Goal: Task Accomplishment & Management: Use online tool/utility

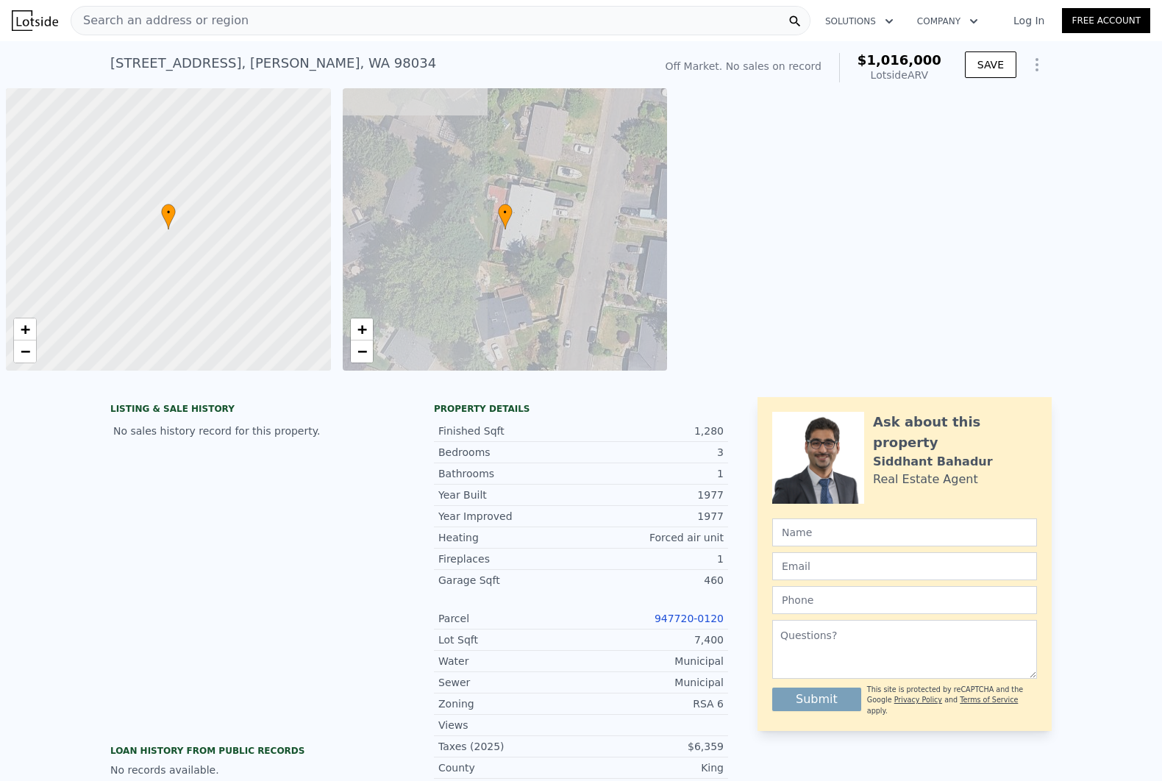
scroll to position [0, 5]
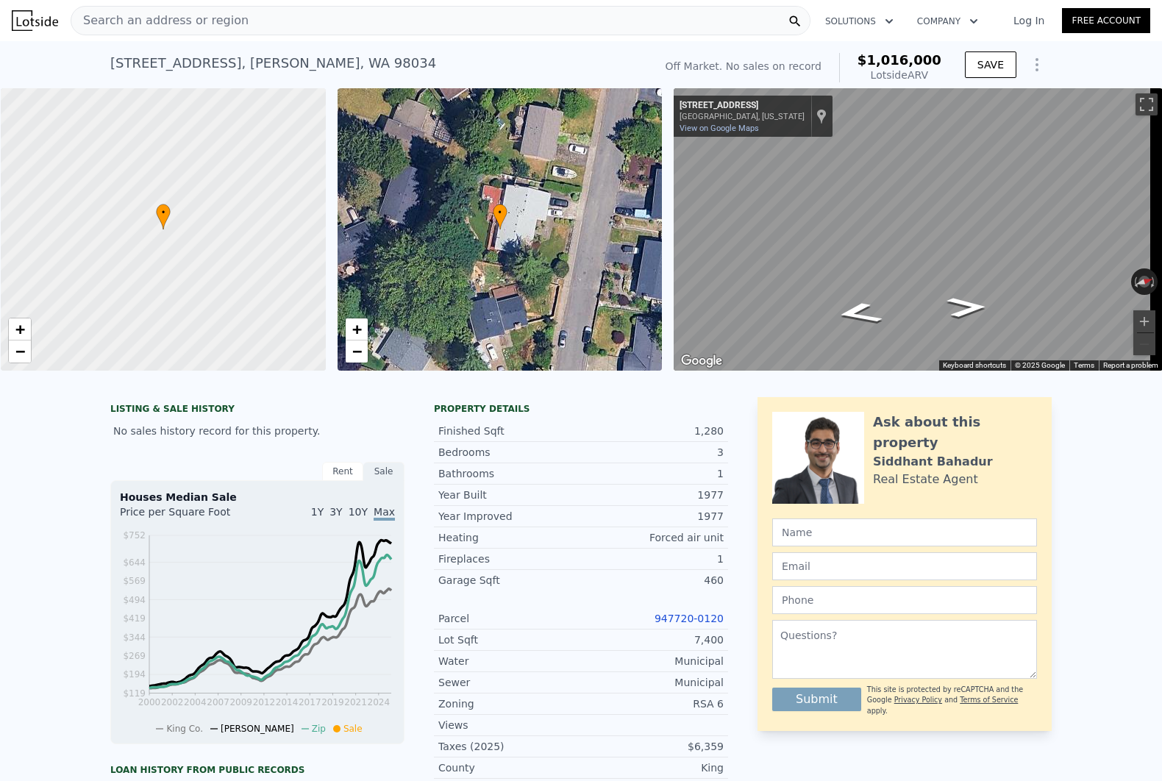
click at [306, 24] on div "Search an address or region" at bounding box center [441, 20] width 740 height 29
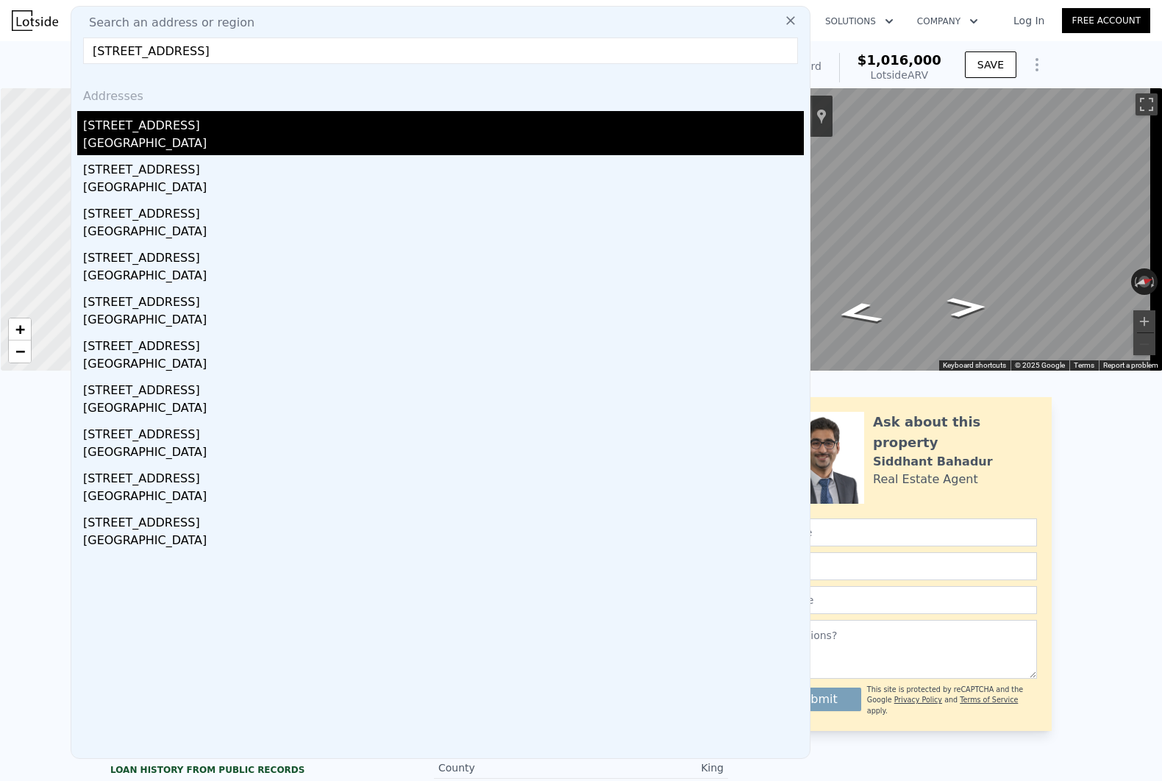
type input "[STREET_ADDRESS]"
click at [244, 135] on div "[GEOGRAPHIC_DATA]" at bounding box center [443, 145] width 721 height 21
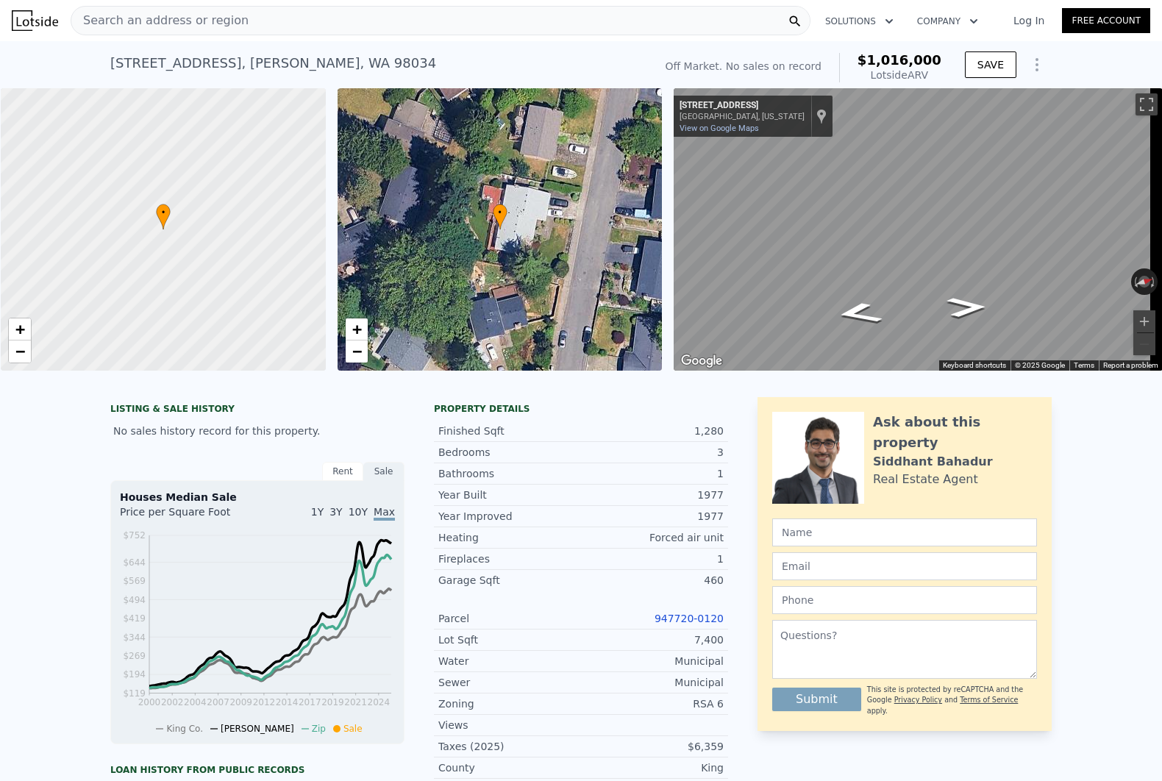
click at [277, 24] on div "Search an address or region" at bounding box center [441, 20] width 740 height 29
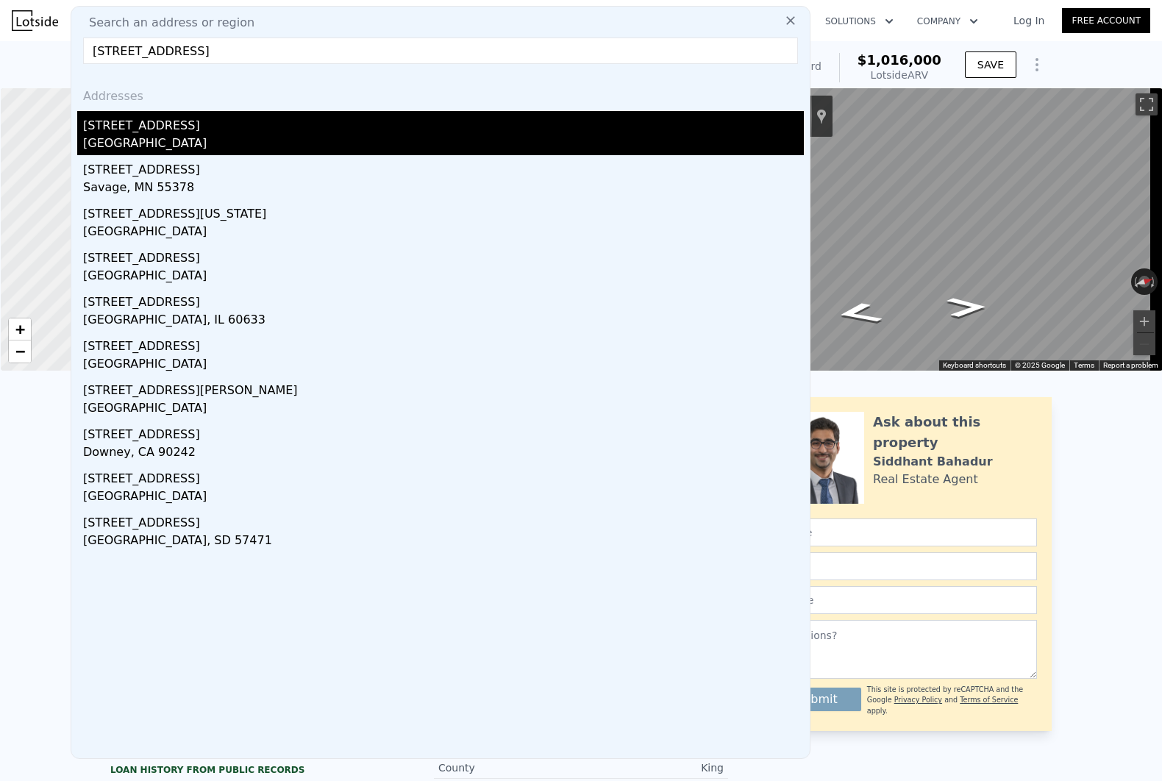
type input "[STREET_ADDRESS]"
click at [228, 127] on div "[STREET_ADDRESS]" at bounding box center [443, 123] width 721 height 24
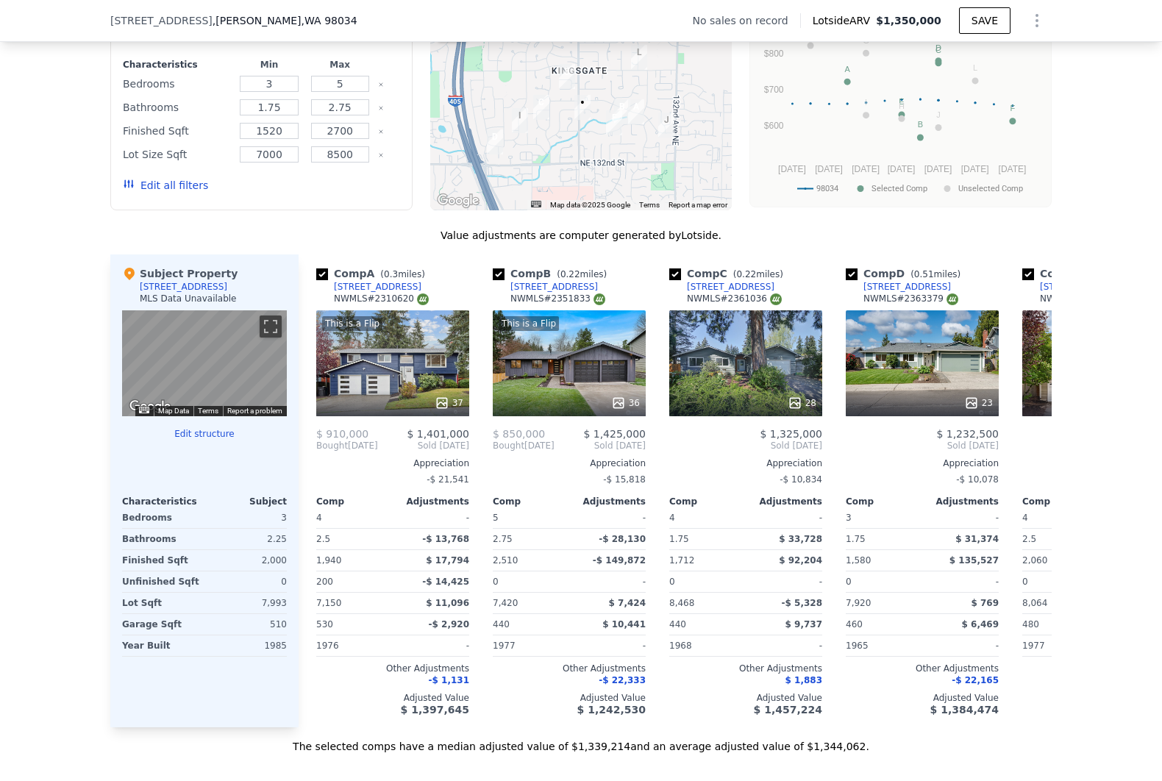
scroll to position [1151, 0]
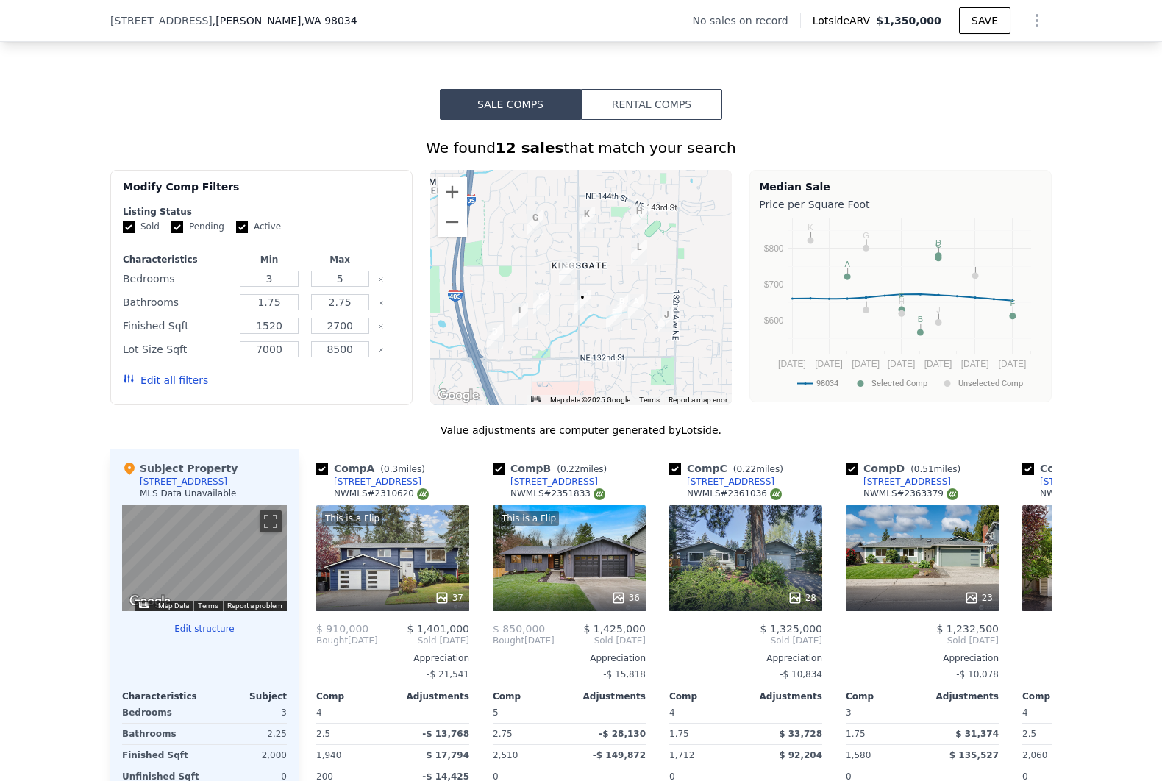
click at [167, 377] on button "Edit all filters" at bounding box center [165, 380] width 85 height 15
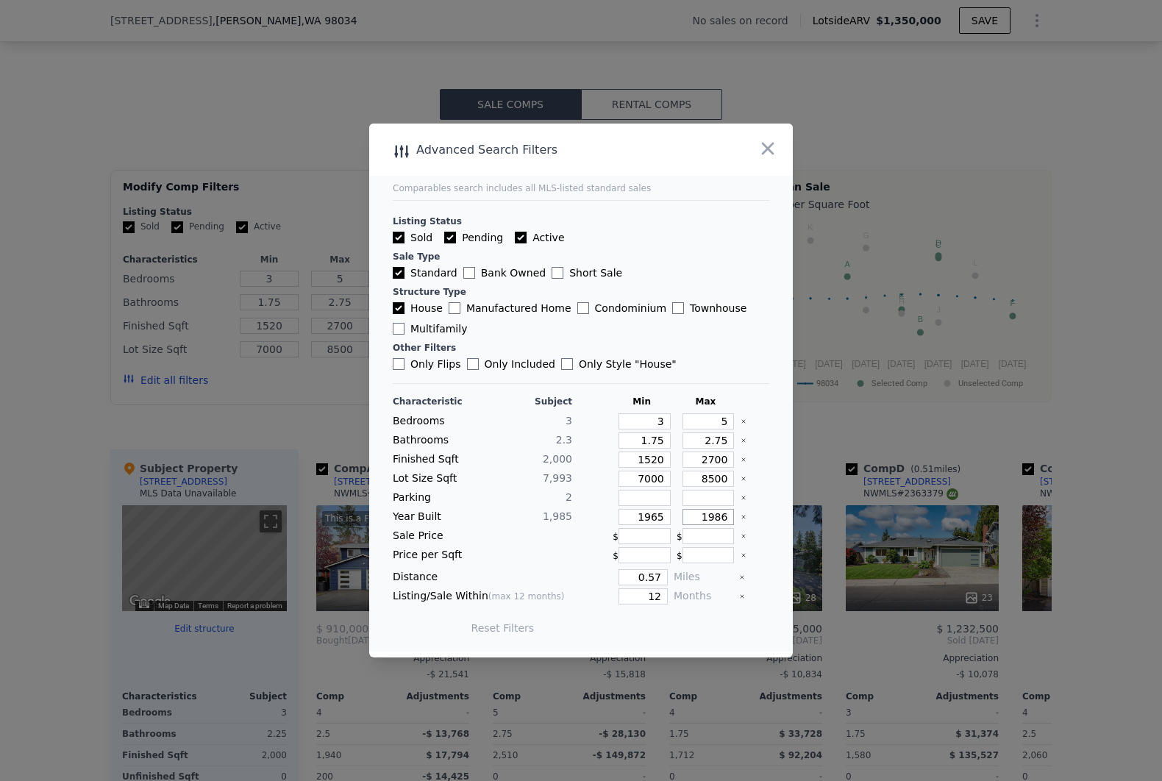
click at [702, 519] on input "1986" at bounding box center [709, 517] width 52 height 16
type input "1990"
click at [640, 582] on input "0.57" at bounding box center [643, 577] width 49 height 16
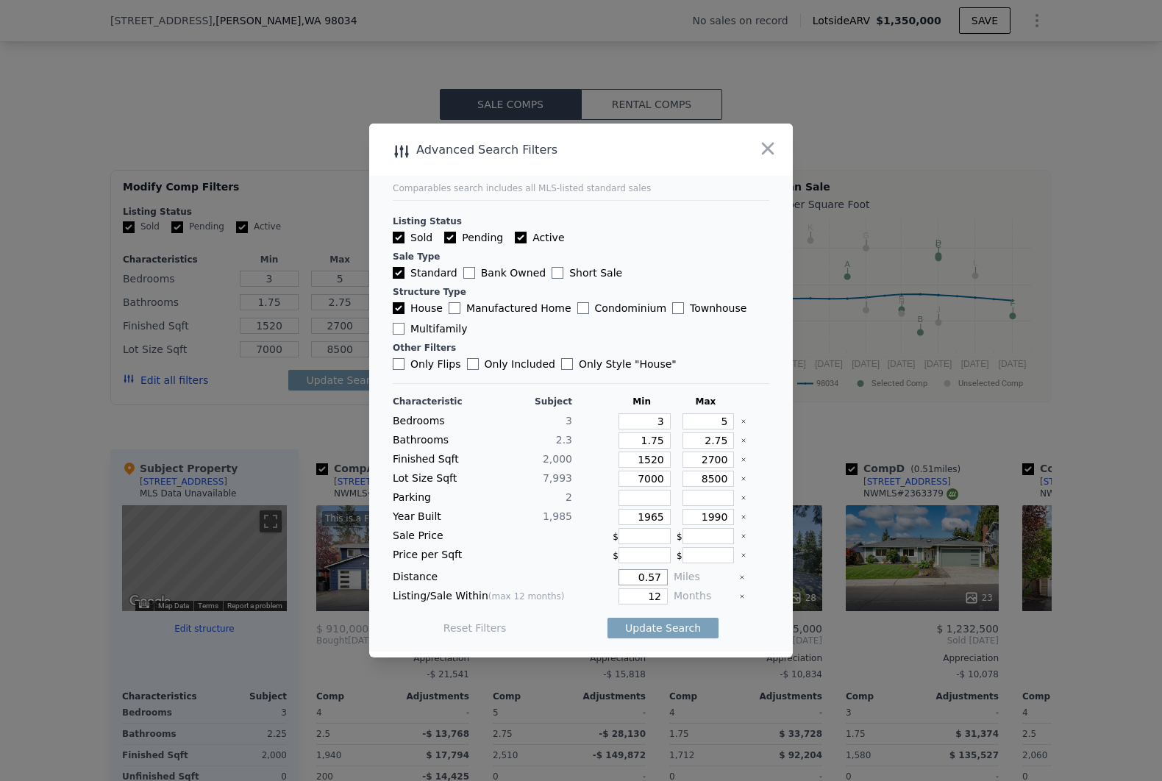
click at [640, 582] on input "0.57" at bounding box center [643, 577] width 49 height 16
click at [653, 598] on input "12" at bounding box center [643, 597] width 49 height 16
type input "6"
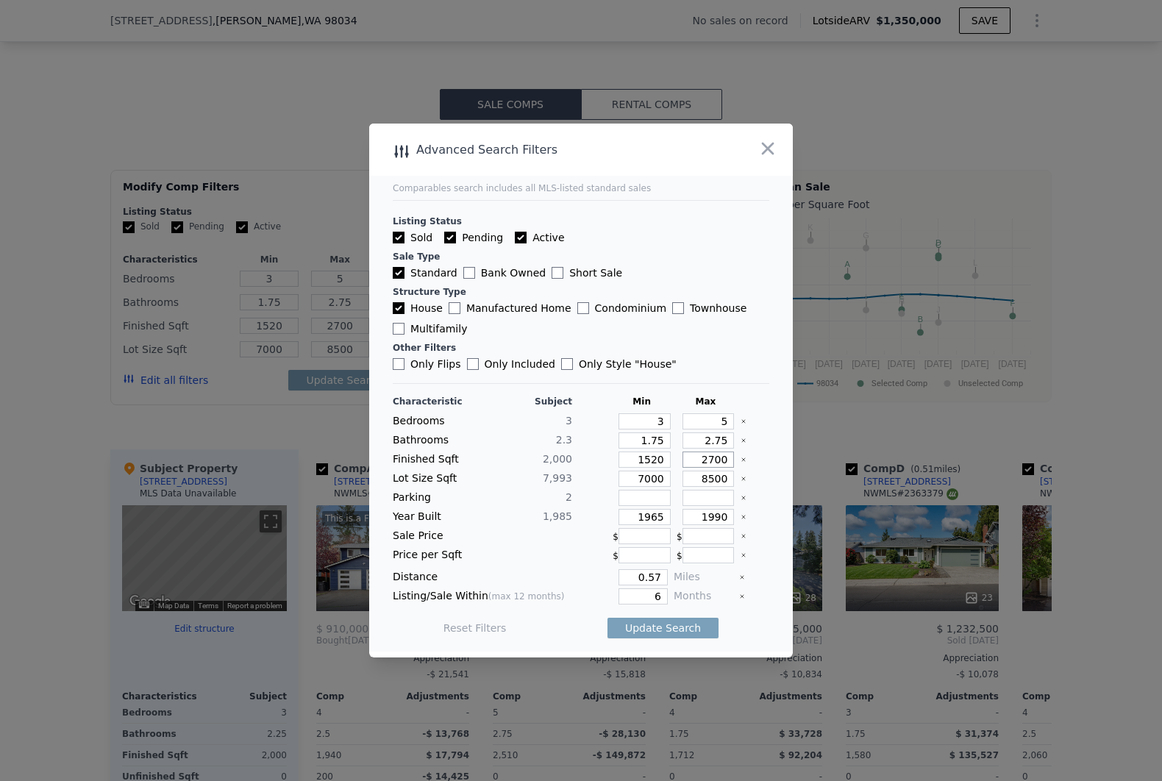
click at [712, 462] on input "2700" at bounding box center [709, 460] width 52 height 16
type input "23"
type input "2"
type input "29"
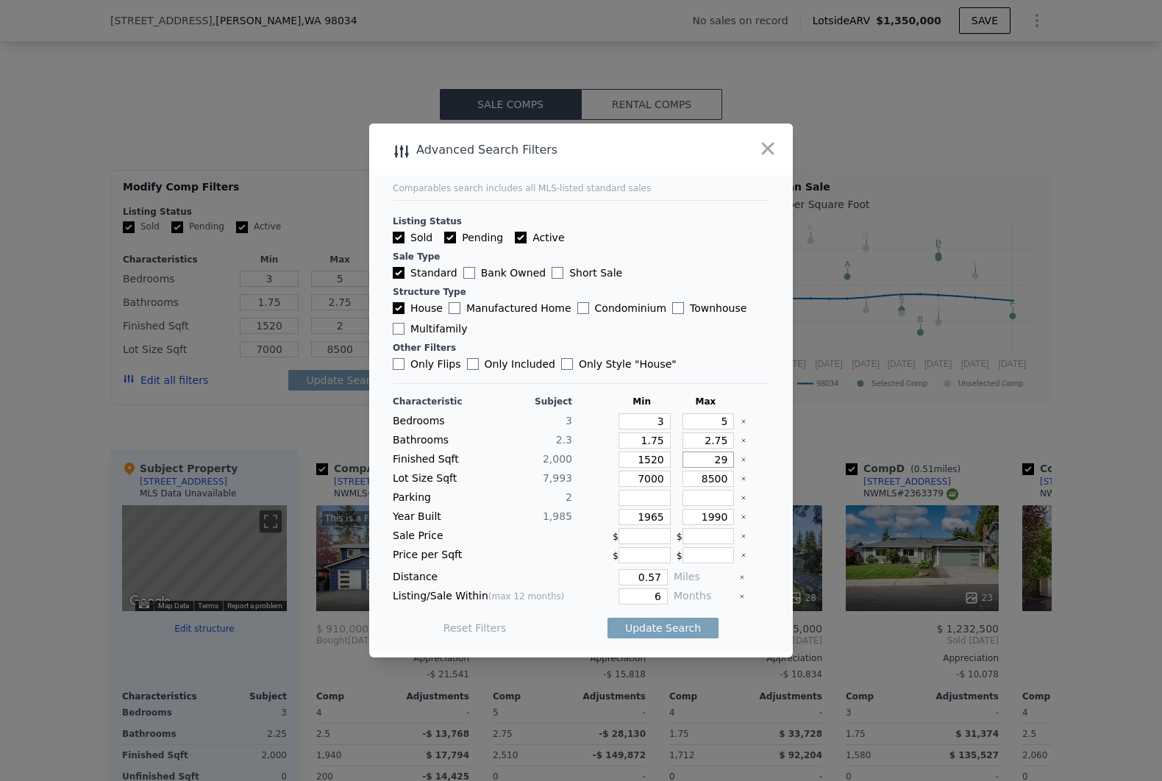
type input "29"
type input "2"
type input "23"
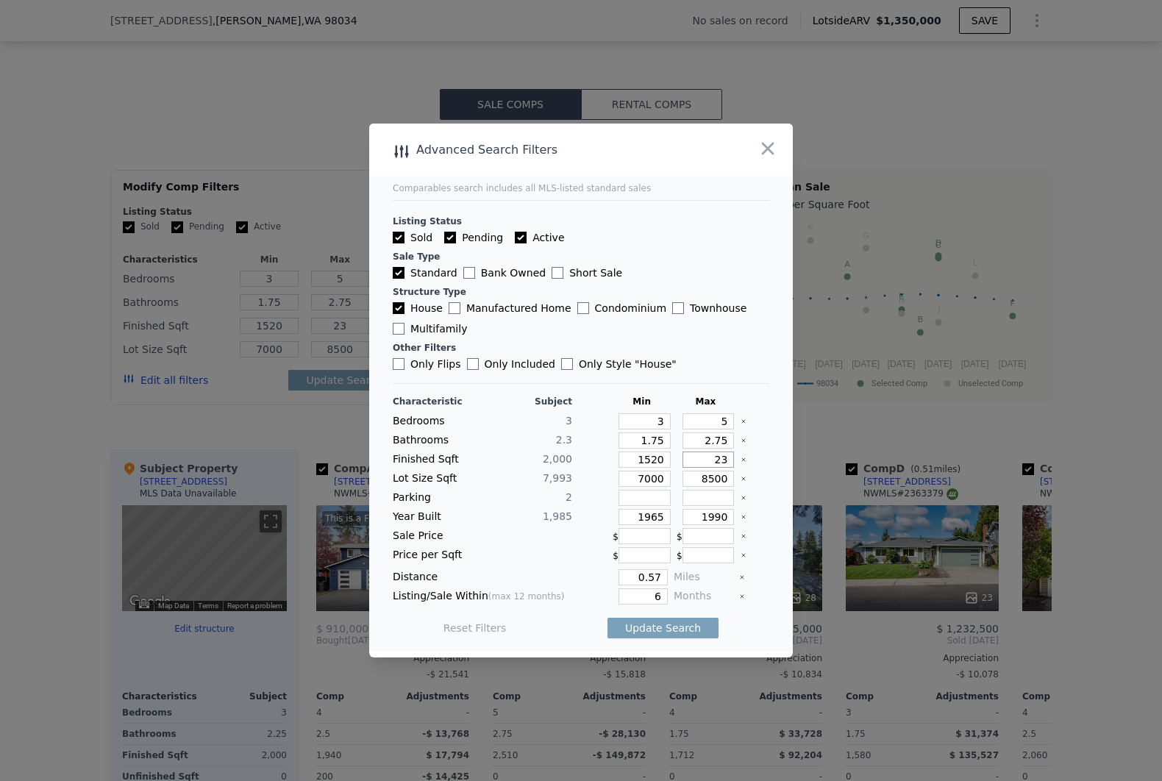
type input "230"
type input "2300"
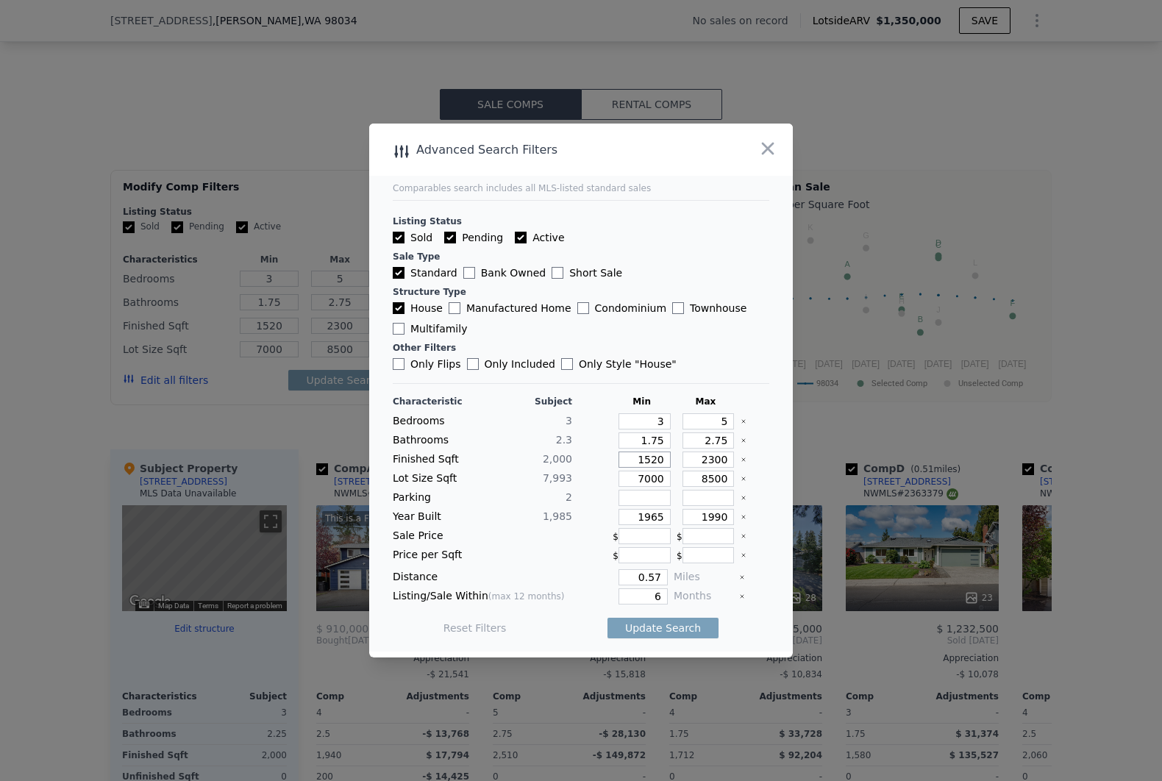
click at [631, 461] on input "1520" at bounding box center [645, 460] width 52 height 16
type input "1"
type input "17"
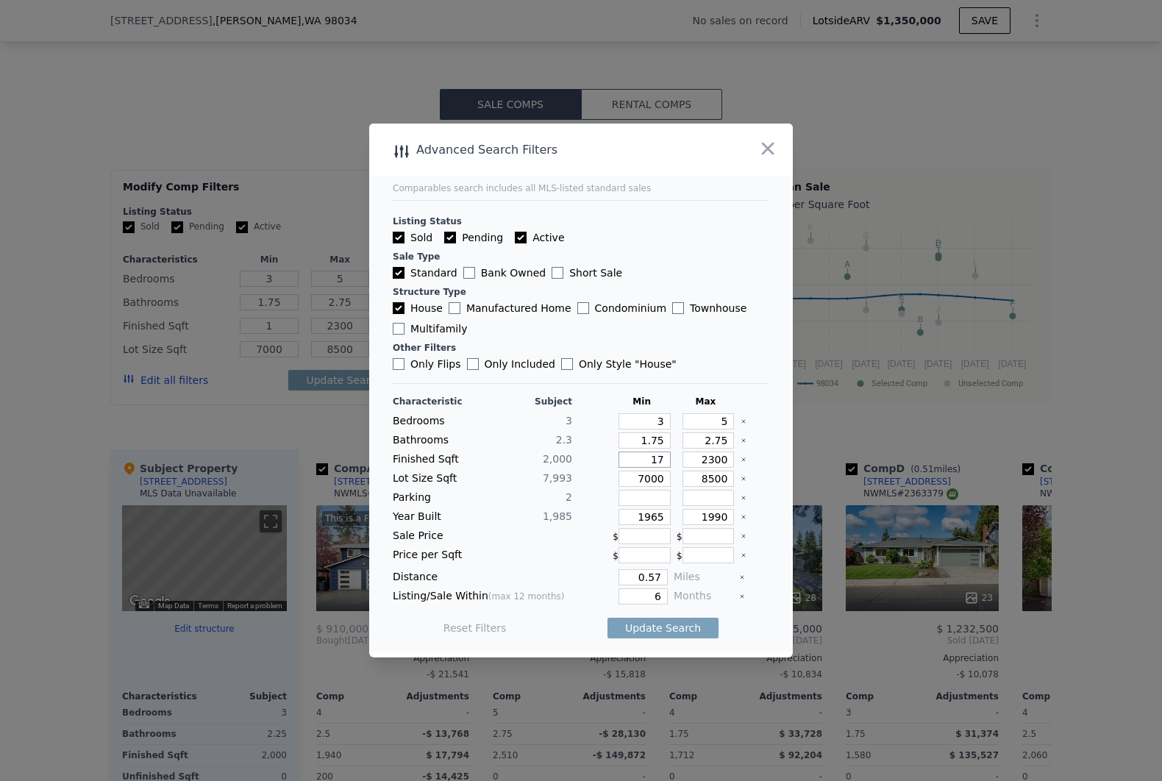
type input "17"
type input "170"
type input "1700"
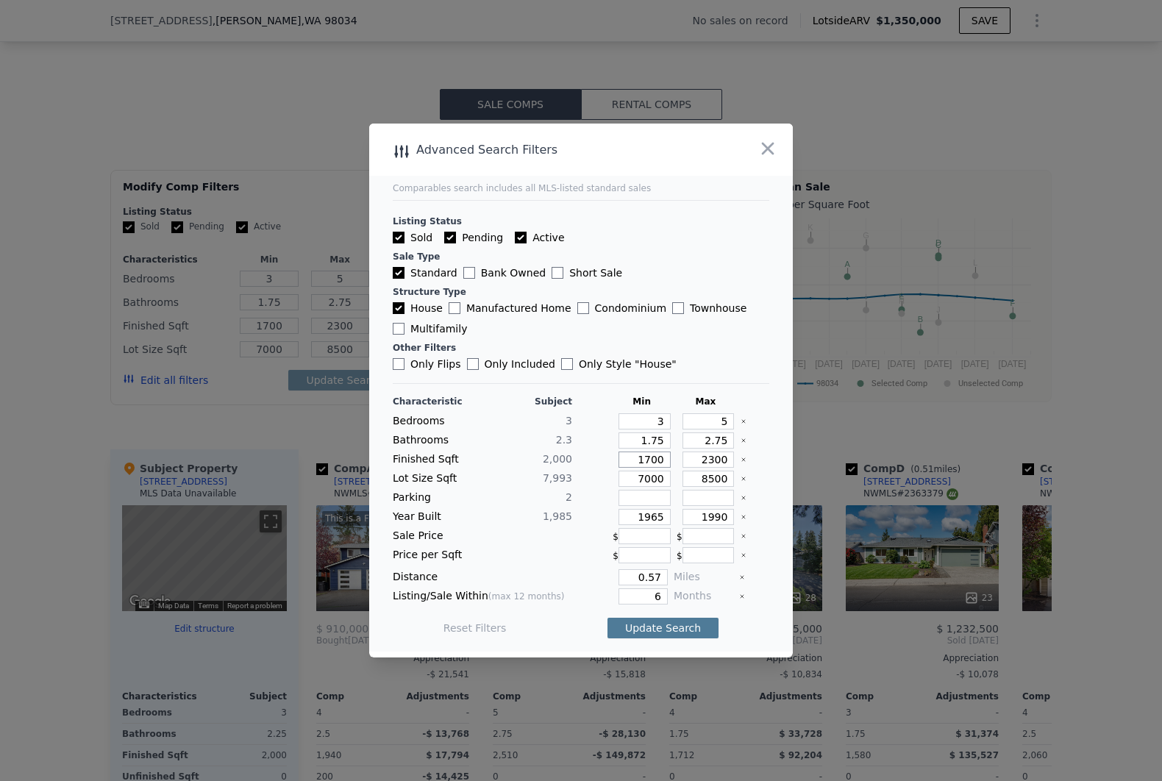
type input "1700"
click at [650, 633] on button "Update Search" at bounding box center [663, 628] width 111 height 21
checkbox input "false"
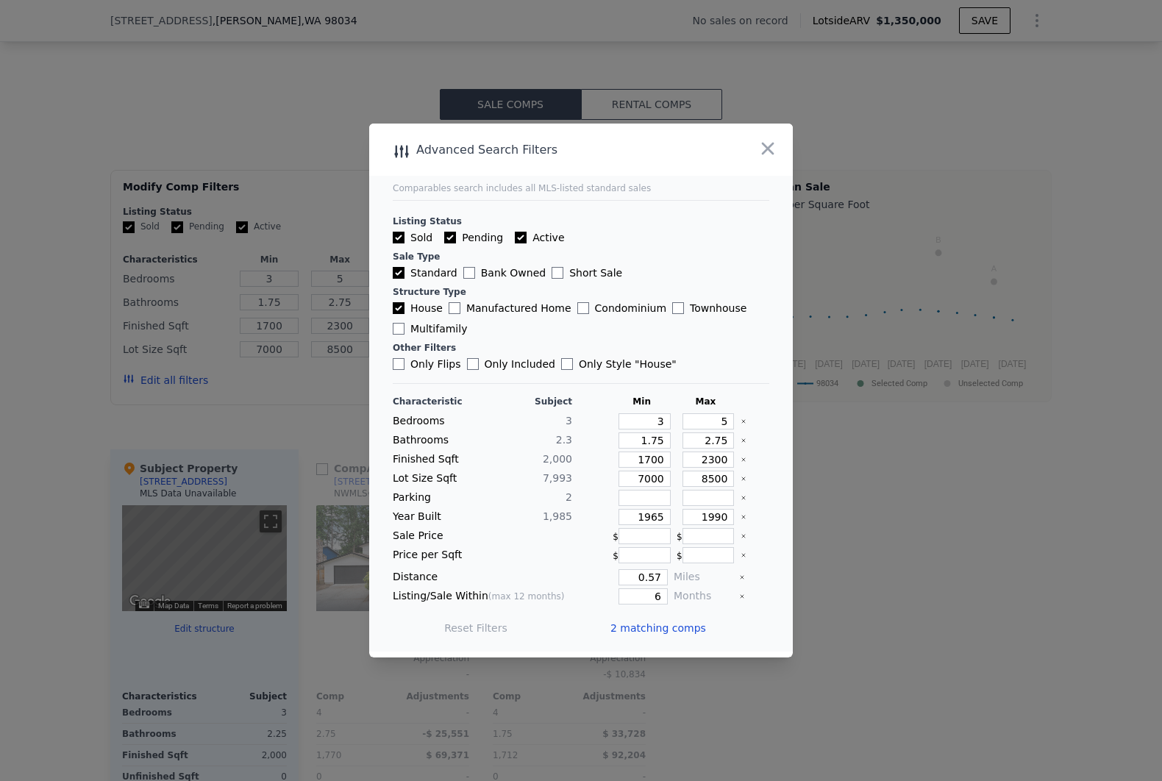
click at [650, 633] on span "2 matching comps" at bounding box center [659, 628] width 96 height 15
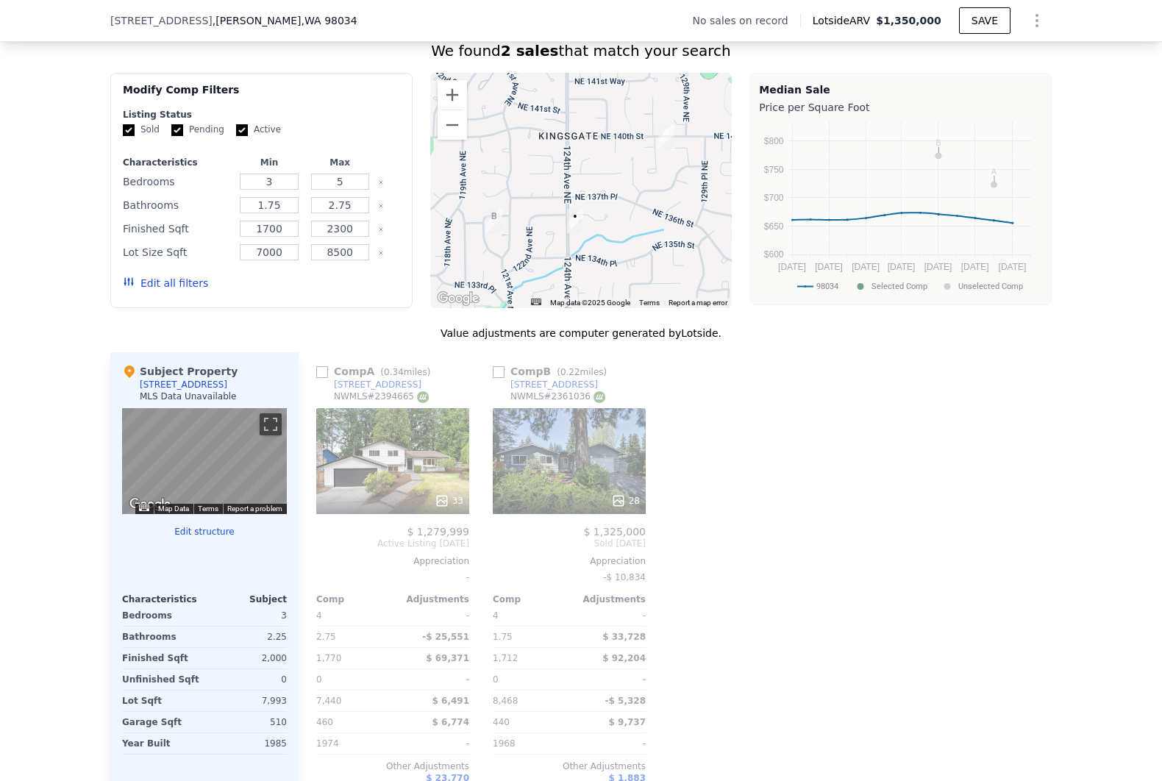
scroll to position [1233, 0]
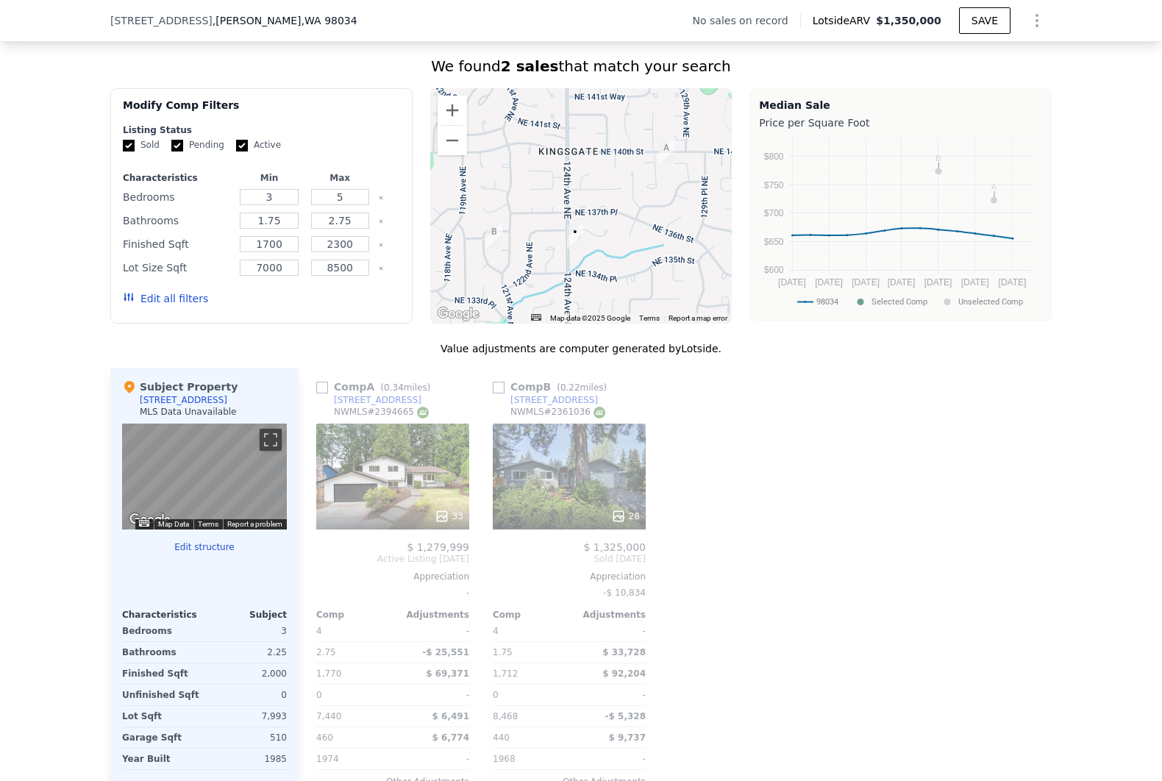
click at [159, 294] on button "Edit all filters" at bounding box center [165, 298] width 85 height 15
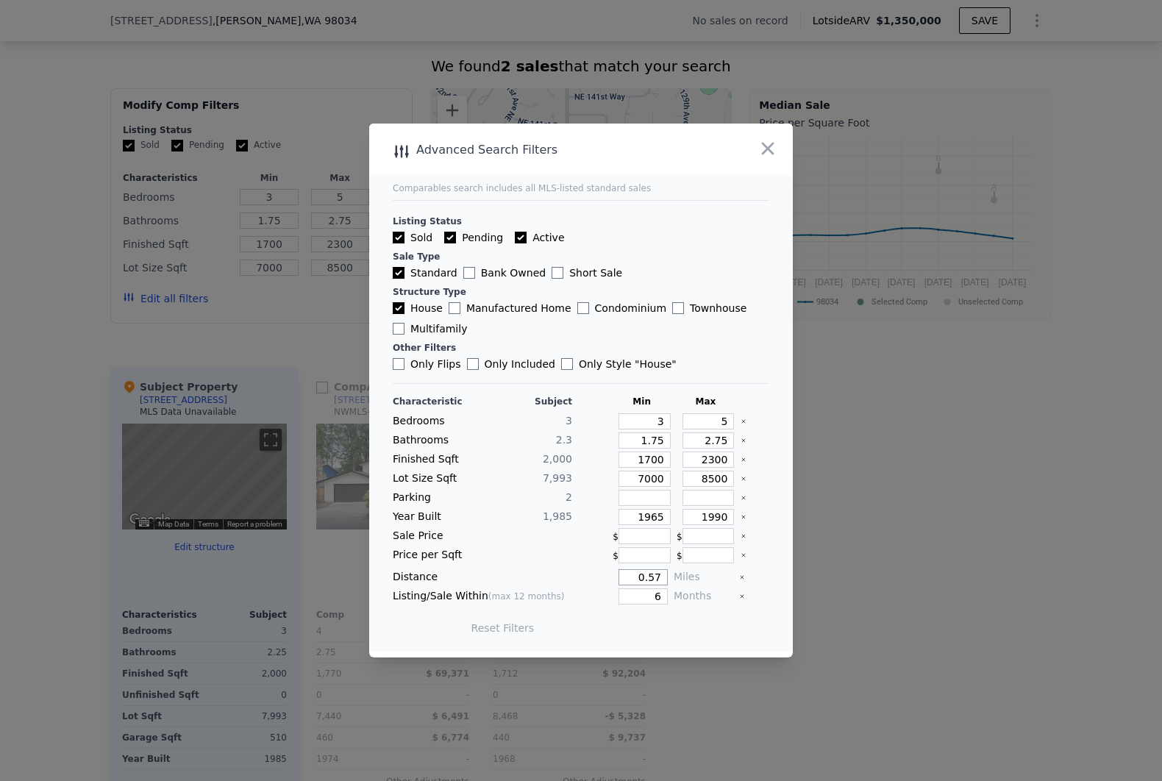
click at [645, 579] on input "0.57" at bounding box center [643, 577] width 49 height 16
type input "1"
click at [653, 623] on button "Update Search" at bounding box center [663, 628] width 111 height 21
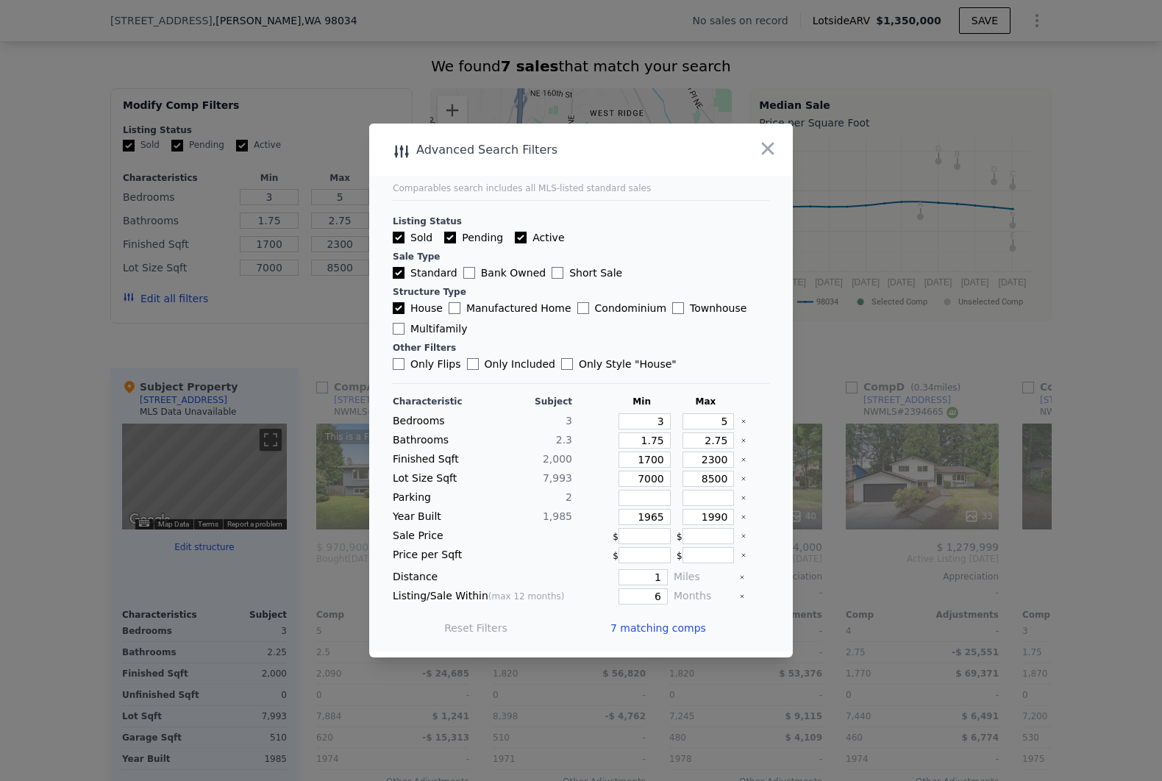
click at [665, 626] on span "7 matching comps" at bounding box center [659, 628] width 96 height 15
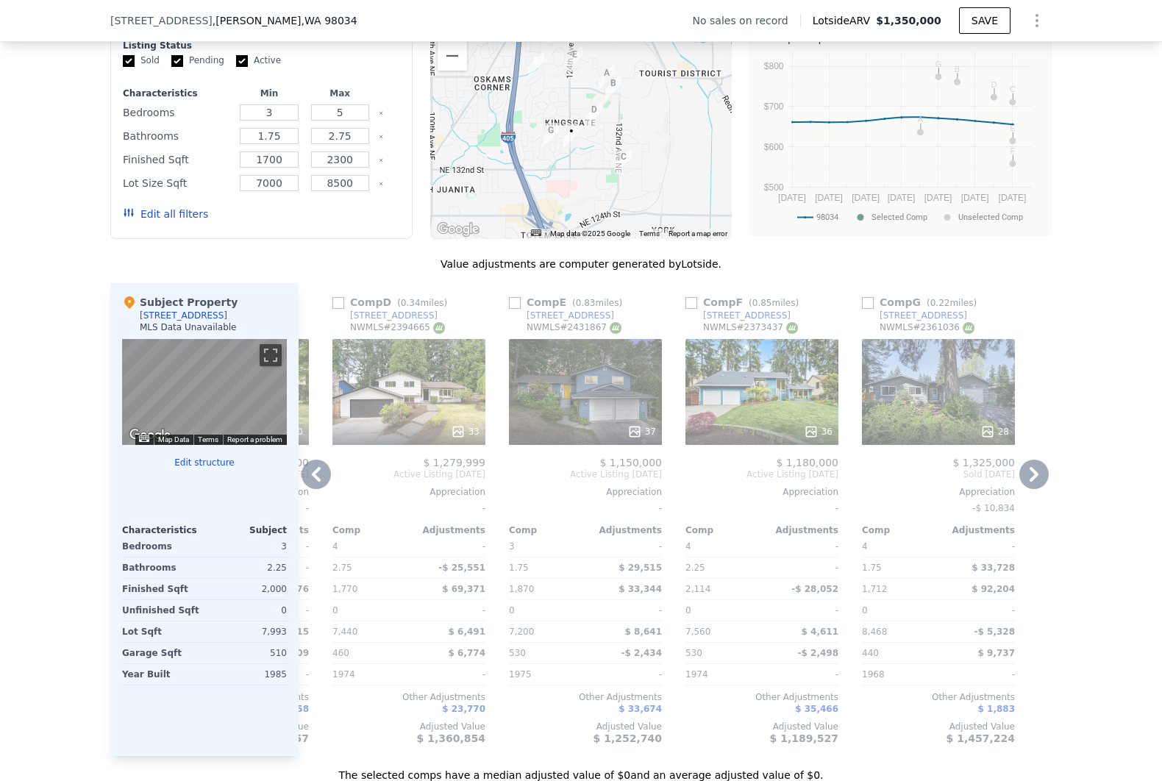
scroll to position [1315, 0]
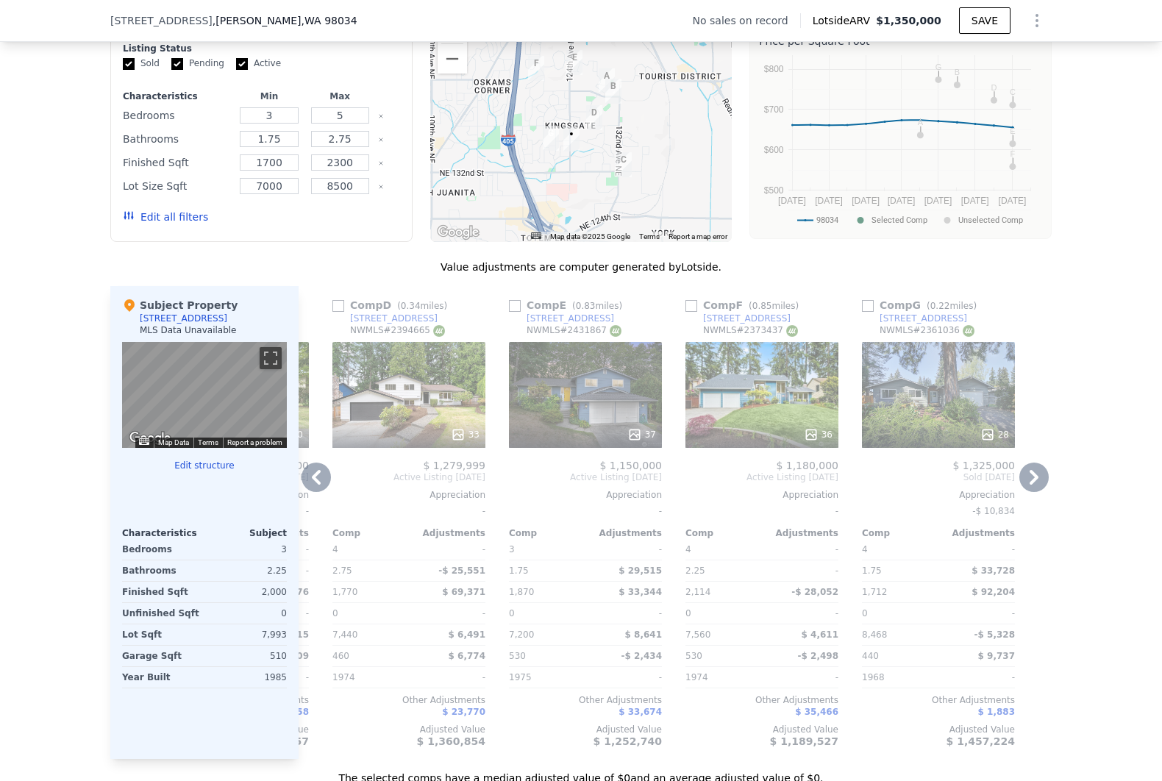
click at [961, 390] on div "28" at bounding box center [938, 395] width 153 height 106
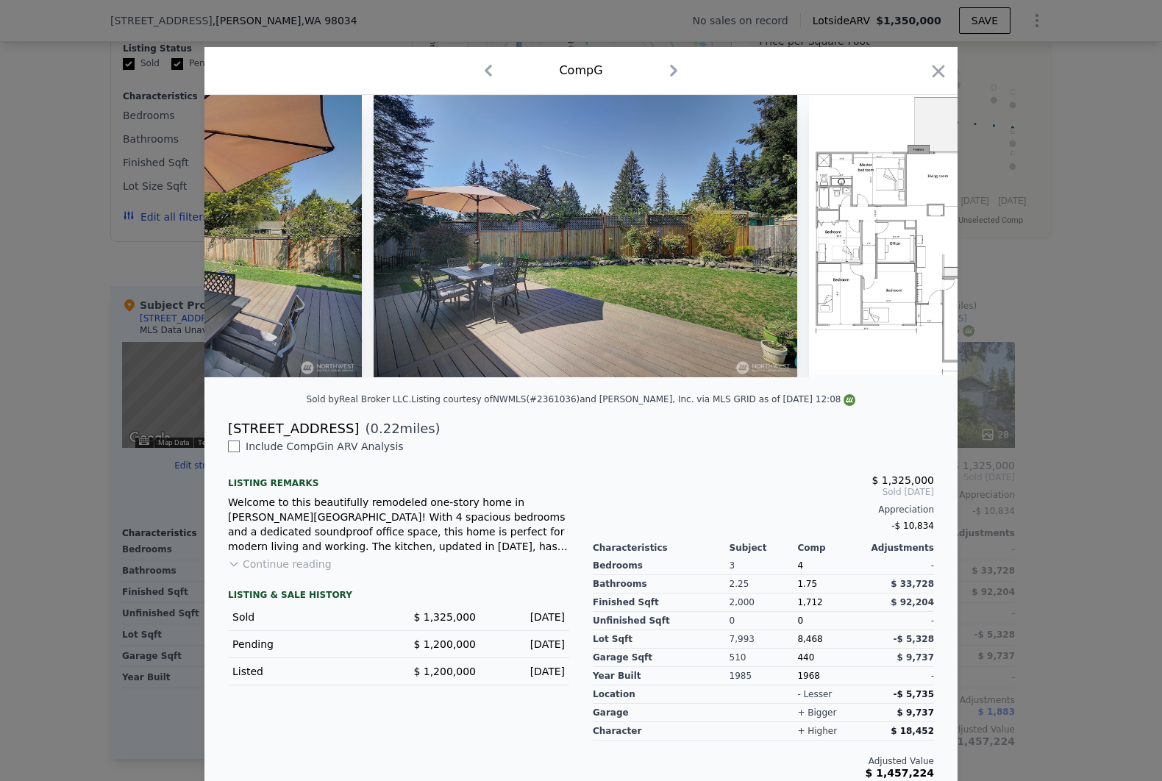
scroll to position [0, 11254]
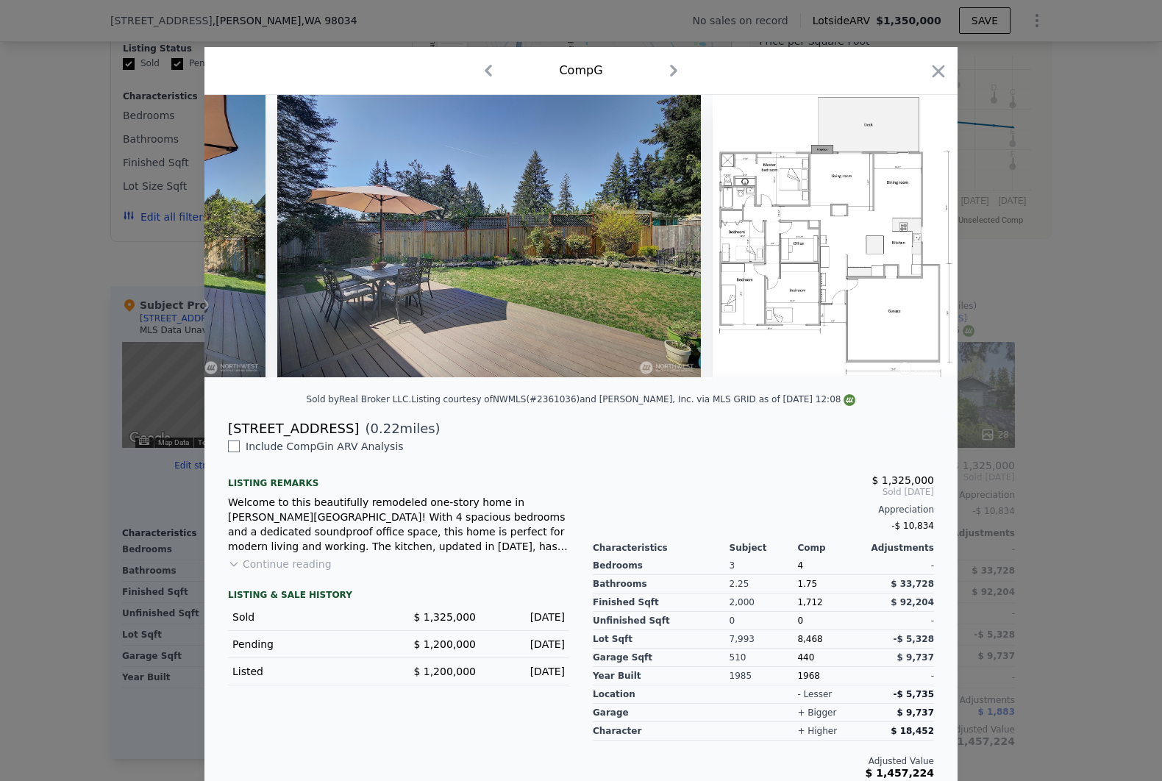
click at [1049, 371] on div at bounding box center [581, 390] width 1162 height 781
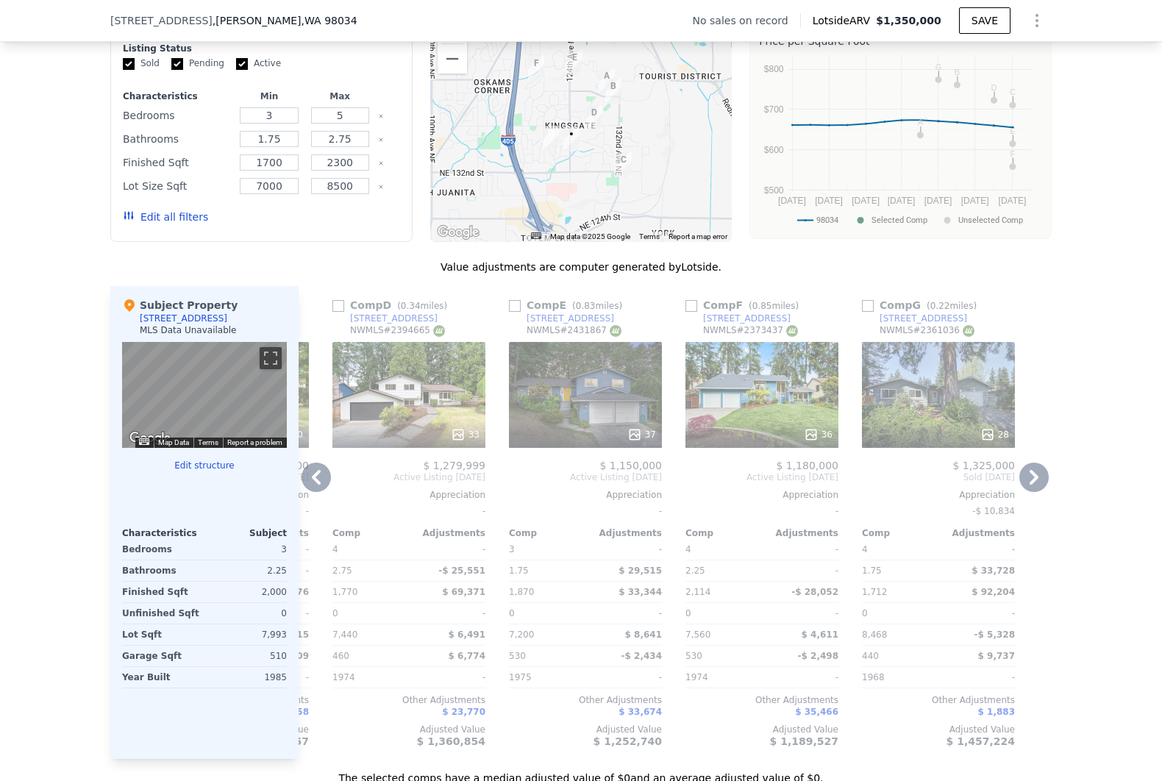
click at [916, 394] on div "28" at bounding box center [938, 395] width 153 height 106
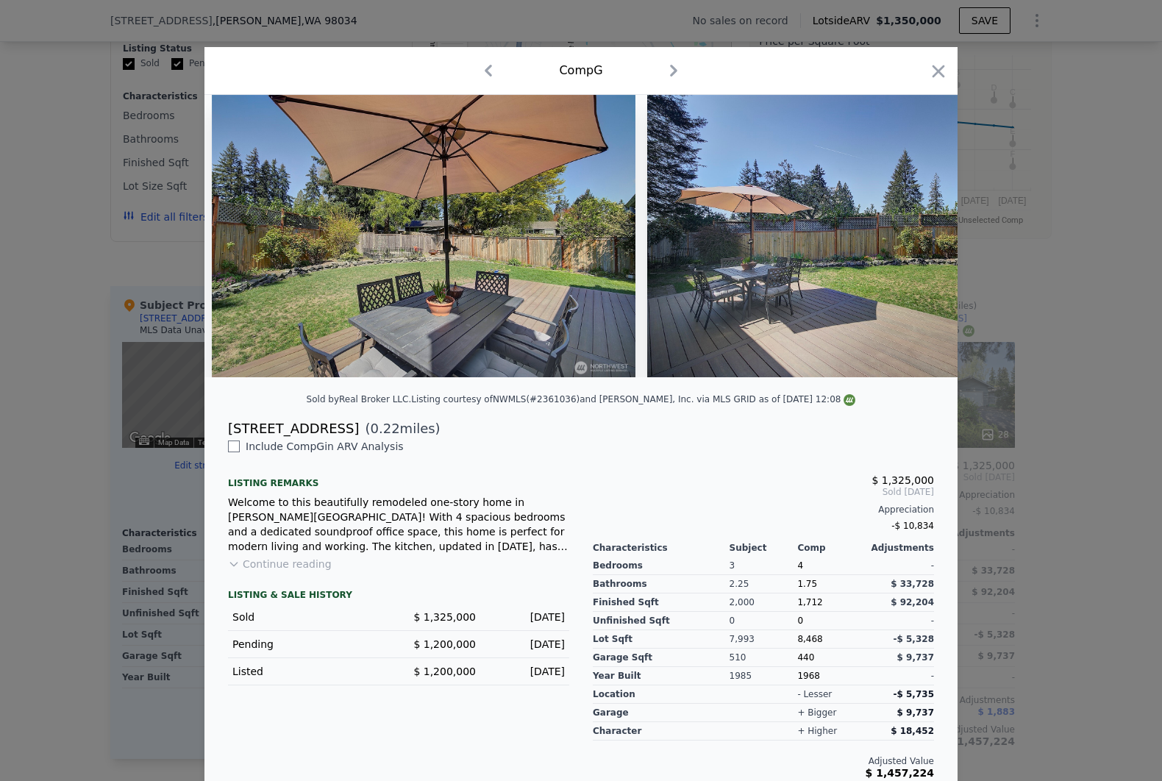
scroll to position [0, 11254]
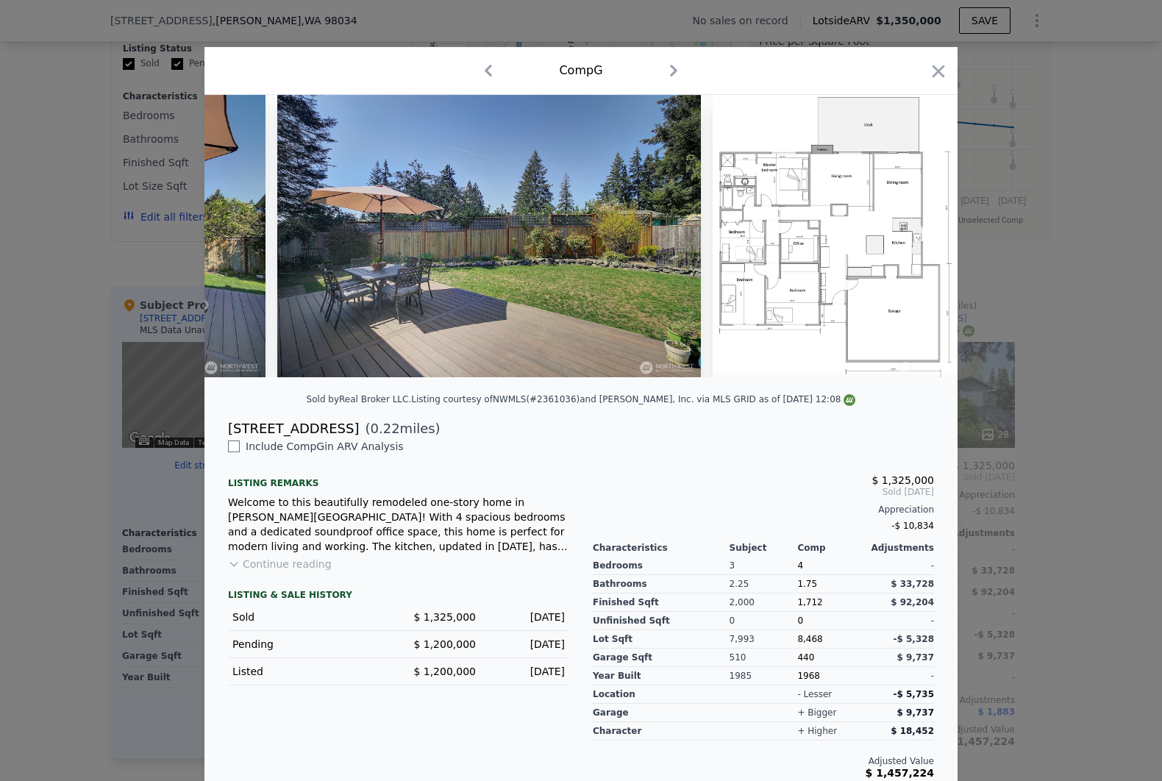
click at [1074, 377] on div at bounding box center [581, 390] width 1162 height 781
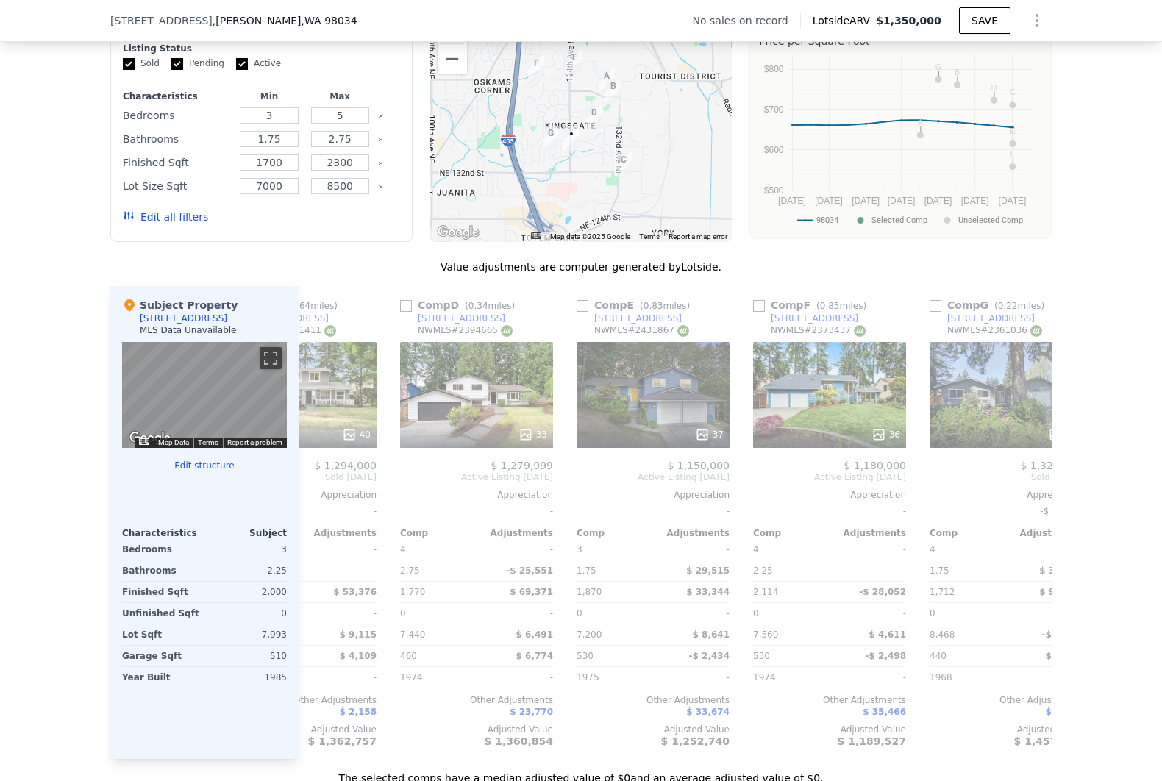
scroll to position [0, 424]
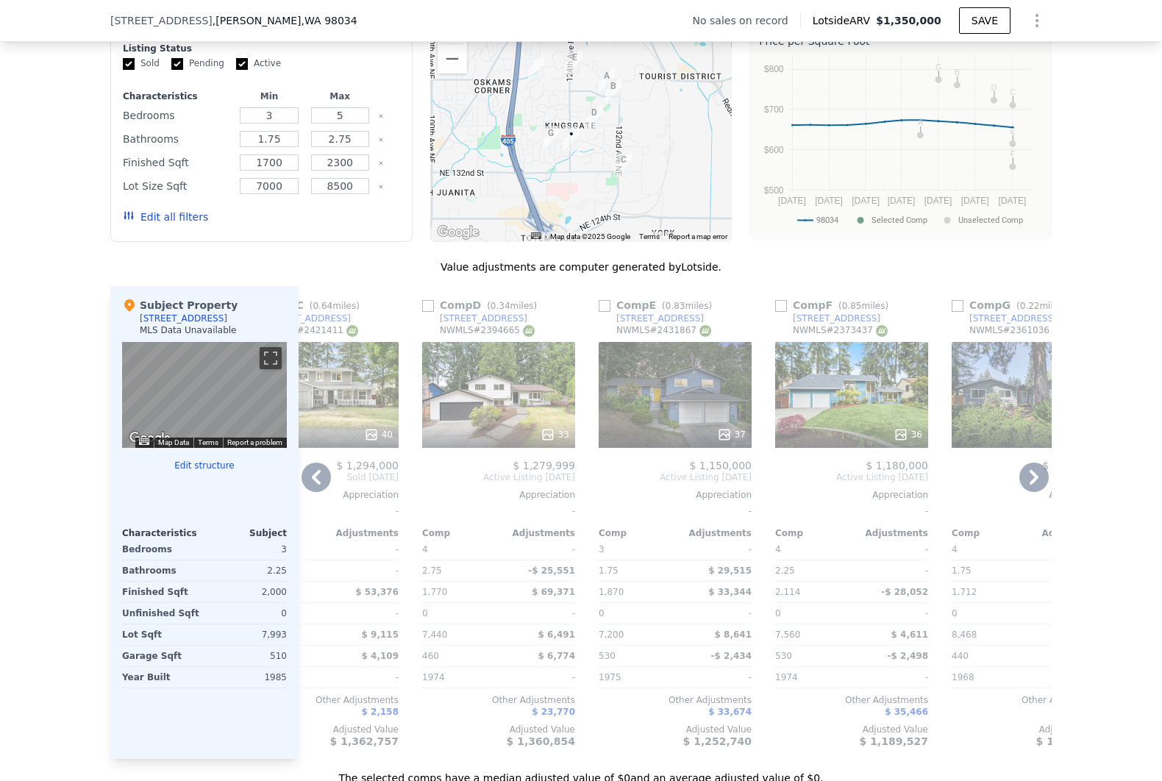
click at [820, 428] on div "36" at bounding box center [852, 434] width 141 height 15
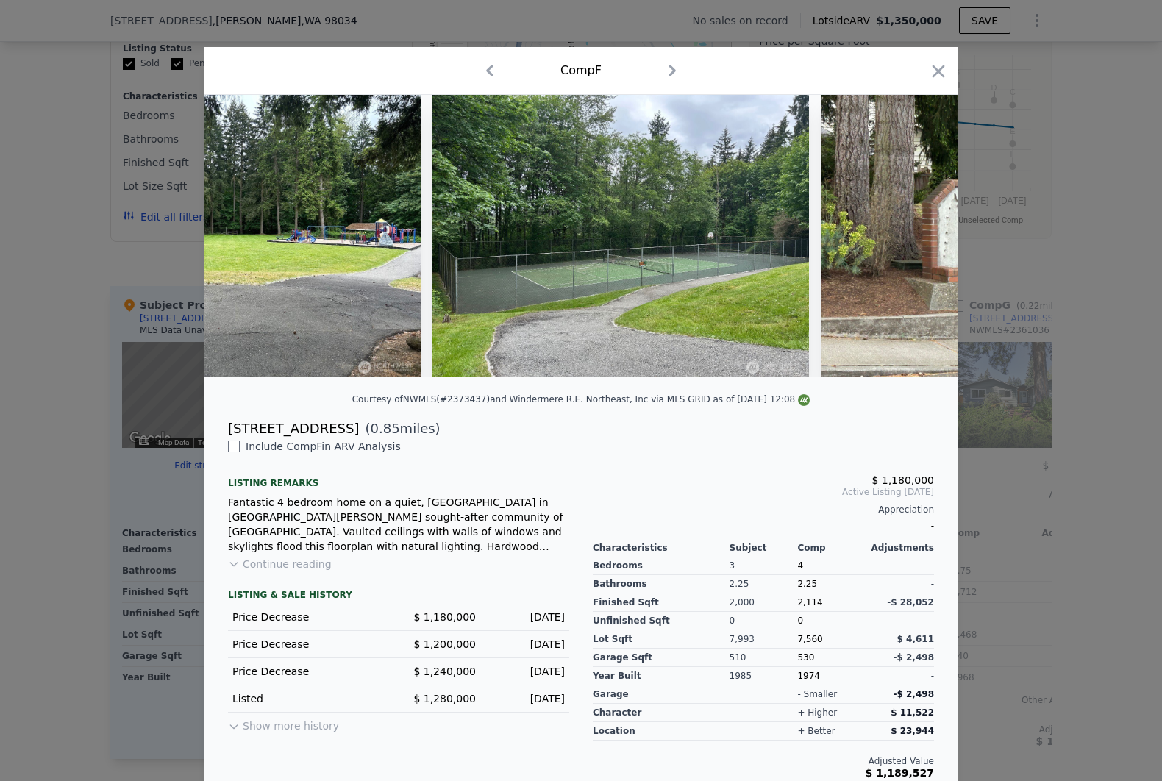
scroll to position [0, 14950]
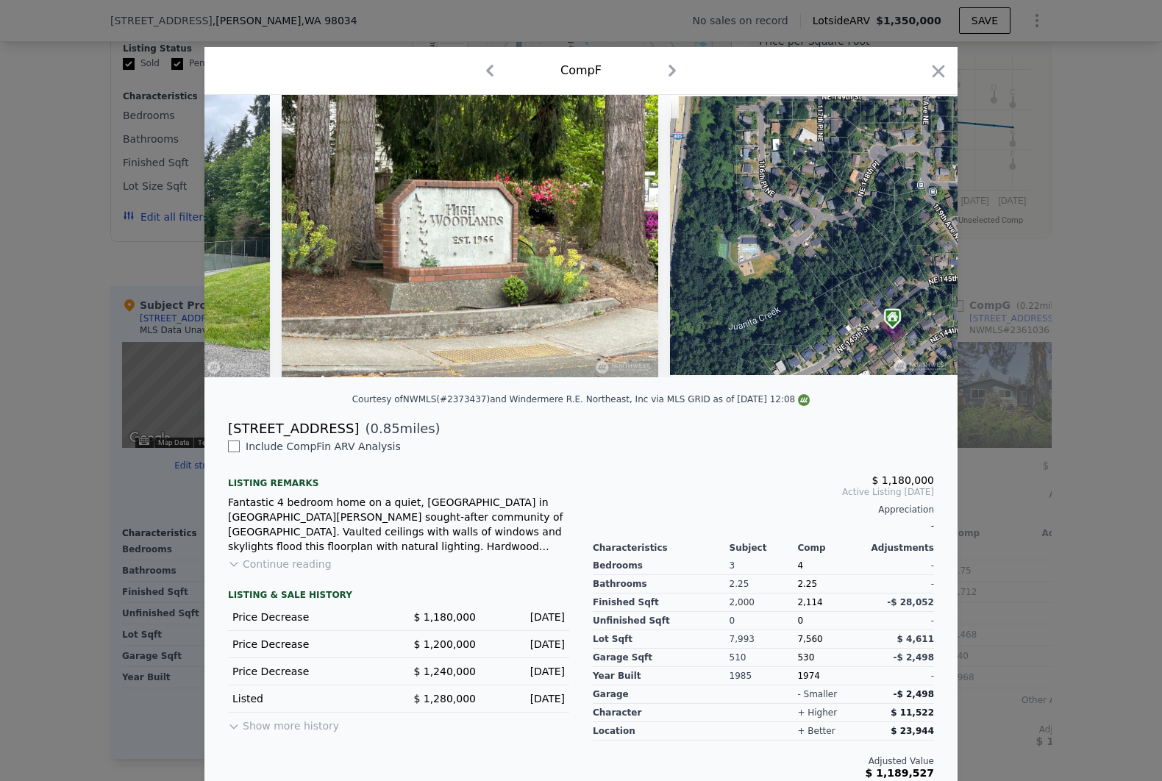
click at [1100, 413] on div at bounding box center [581, 390] width 1162 height 781
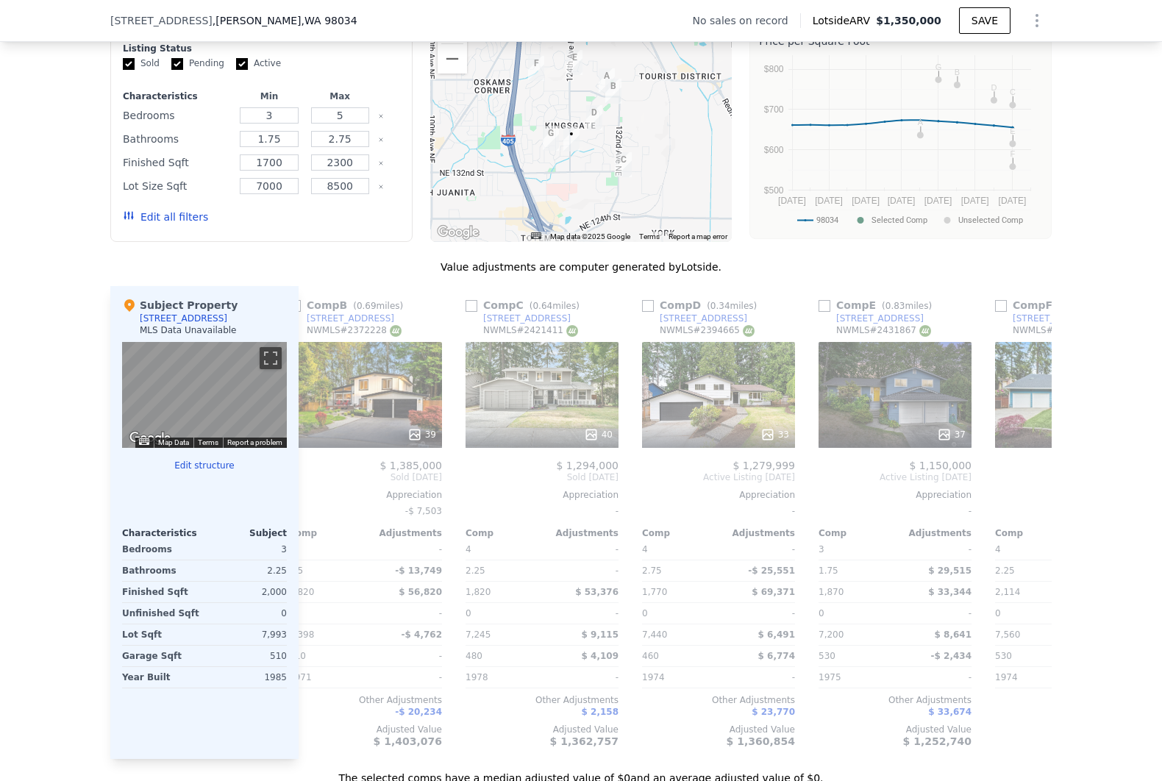
scroll to position [0, 191]
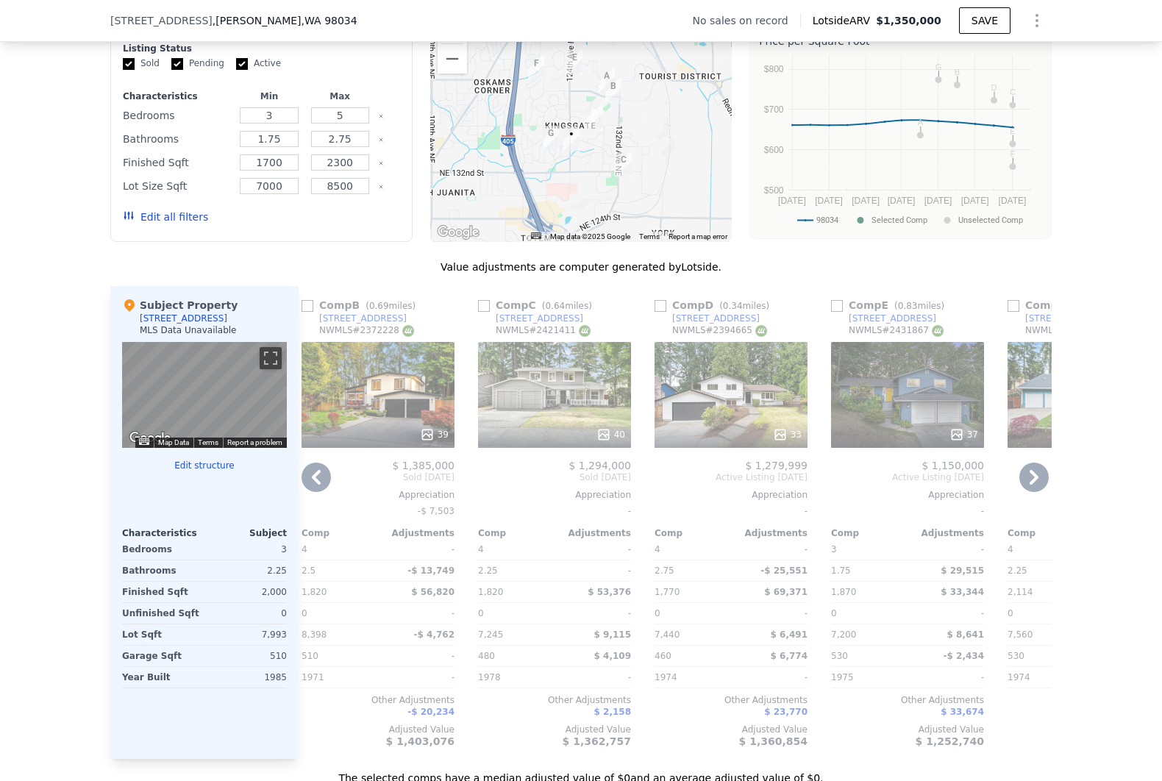
click at [736, 387] on div "33" at bounding box center [731, 395] width 153 height 106
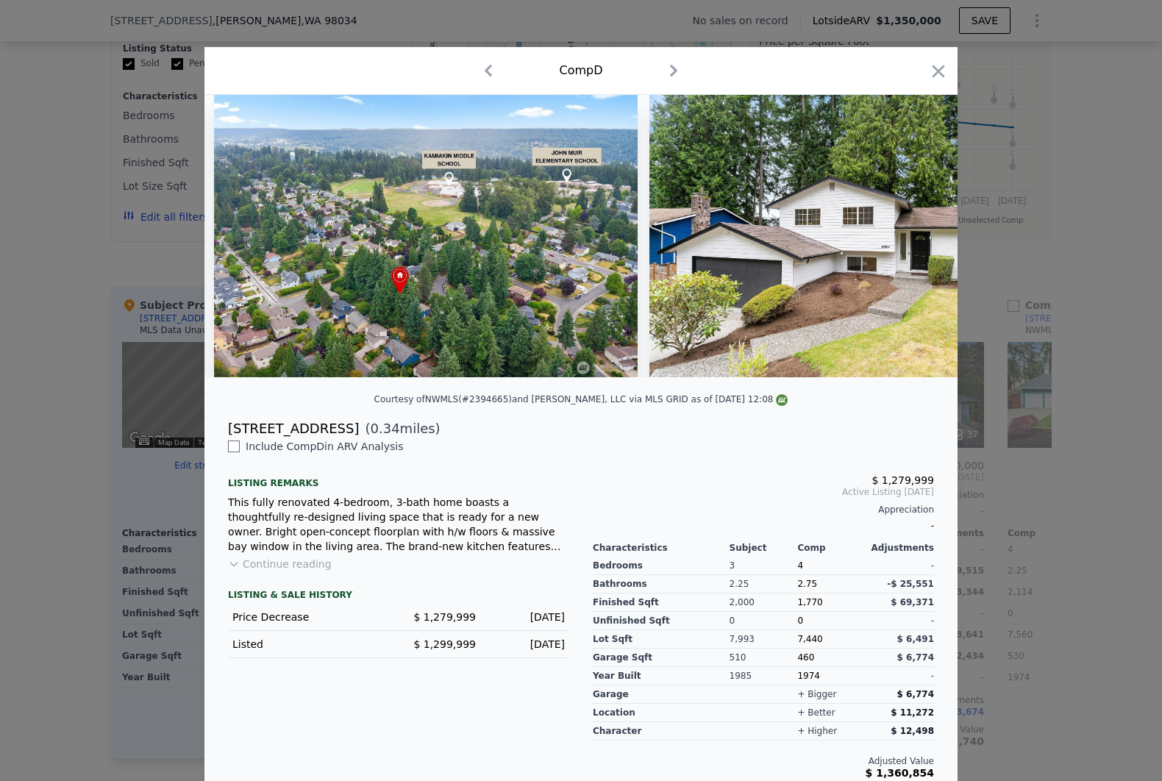
scroll to position [0, 13610]
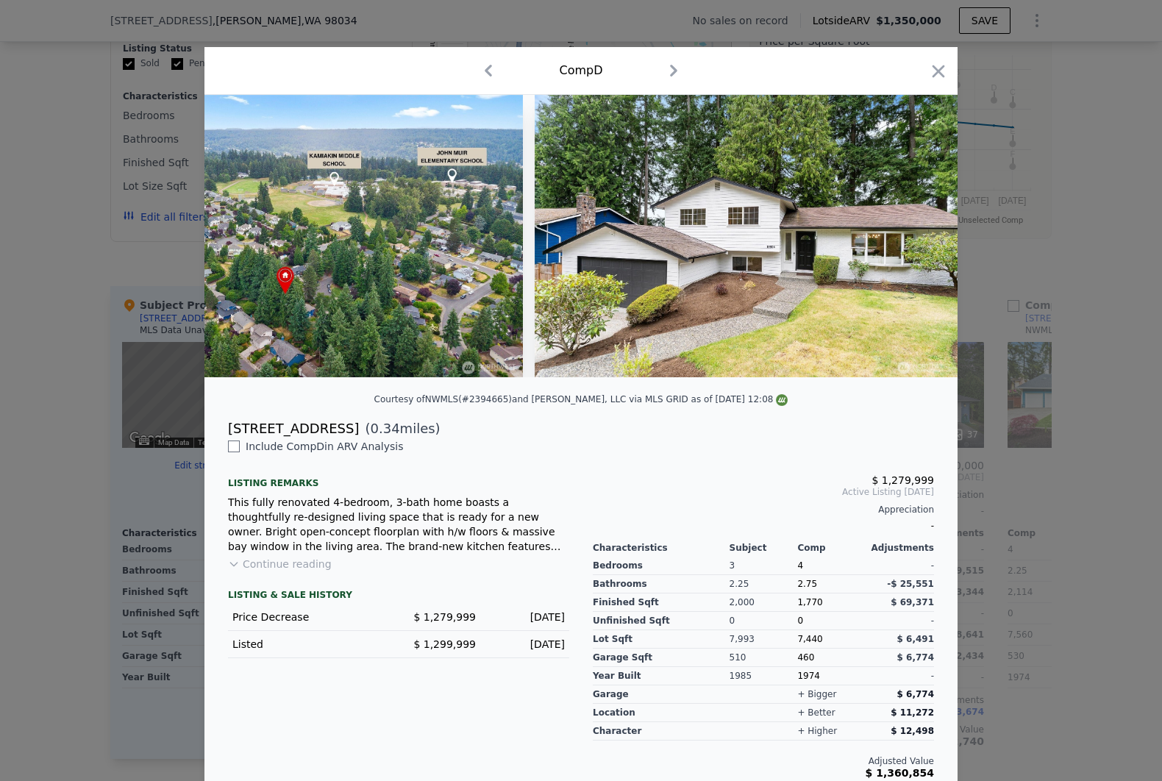
click at [1098, 441] on div at bounding box center [581, 390] width 1162 height 781
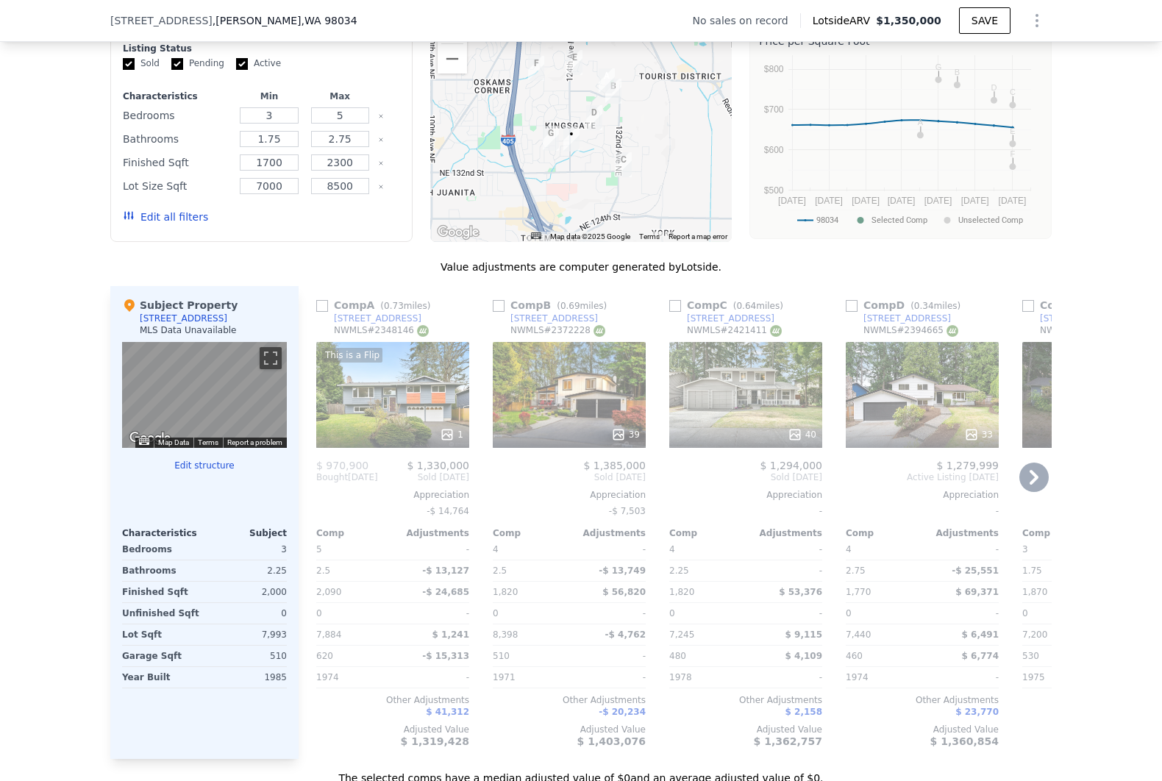
click at [408, 399] on div "This is a Flip 1" at bounding box center [392, 395] width 153 height 106
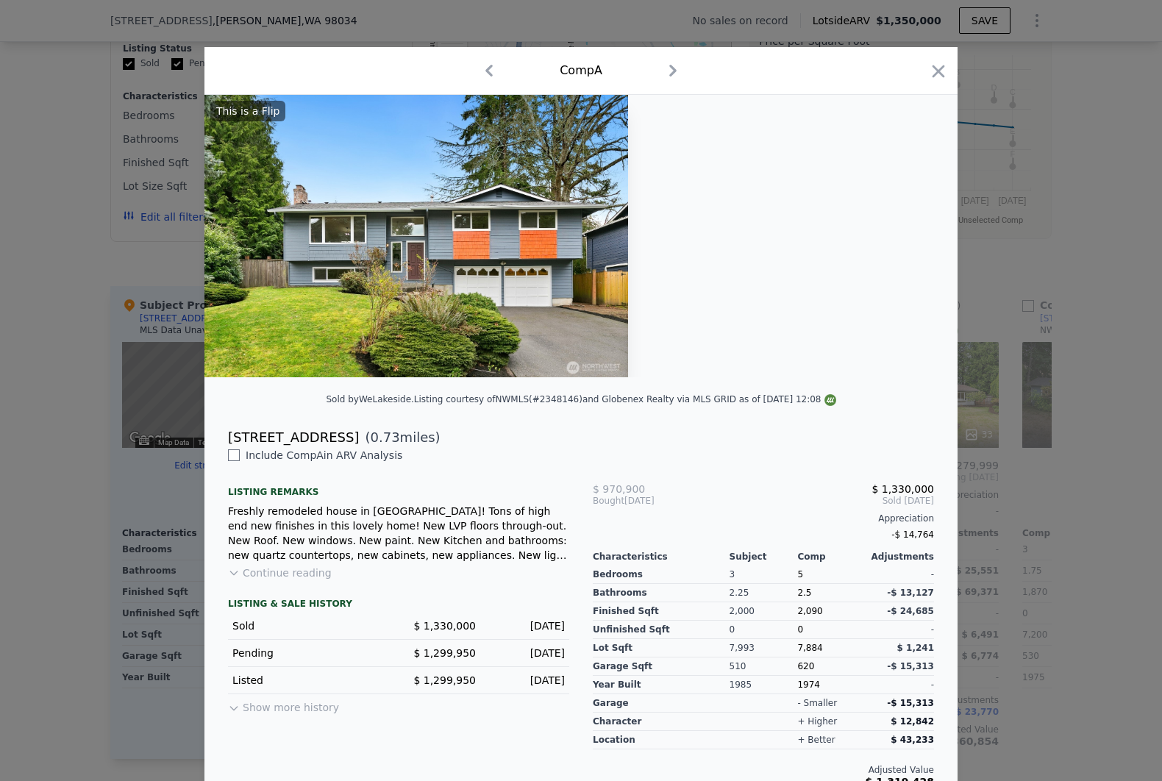
click at [1100, 386] on div at bounding box center [581, 390] width 1162 height 781
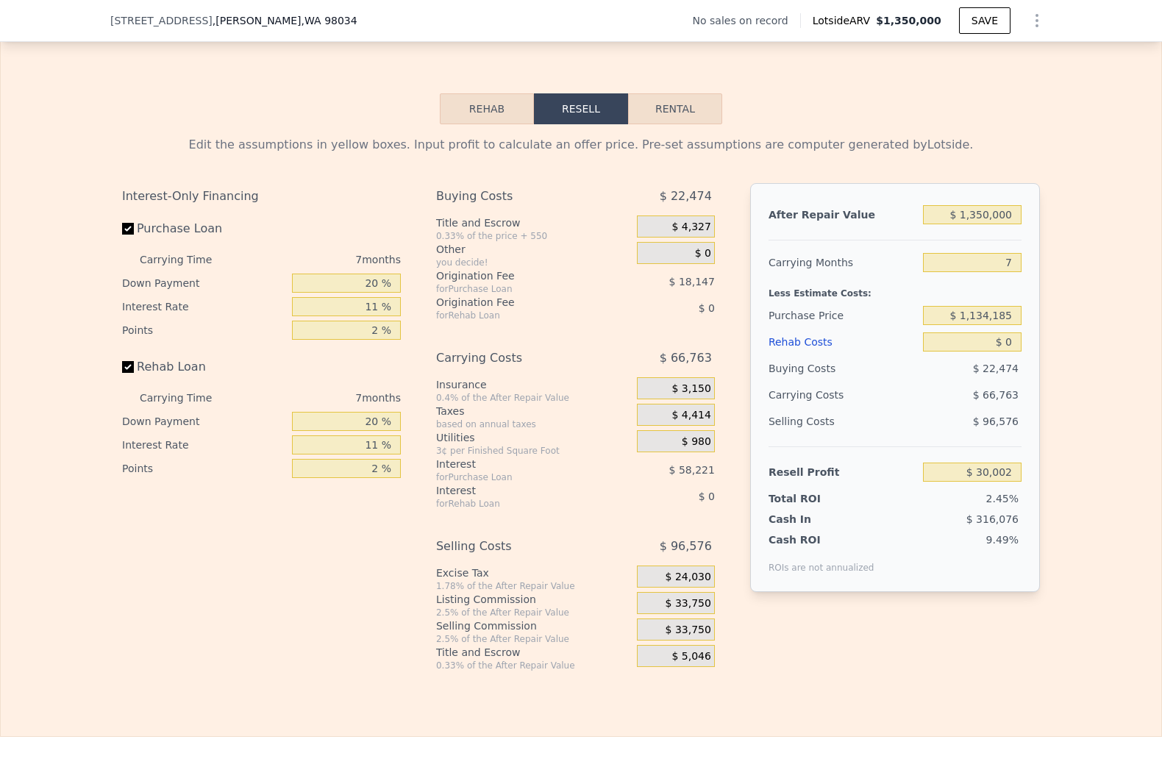
scroll to position [2214, 0]
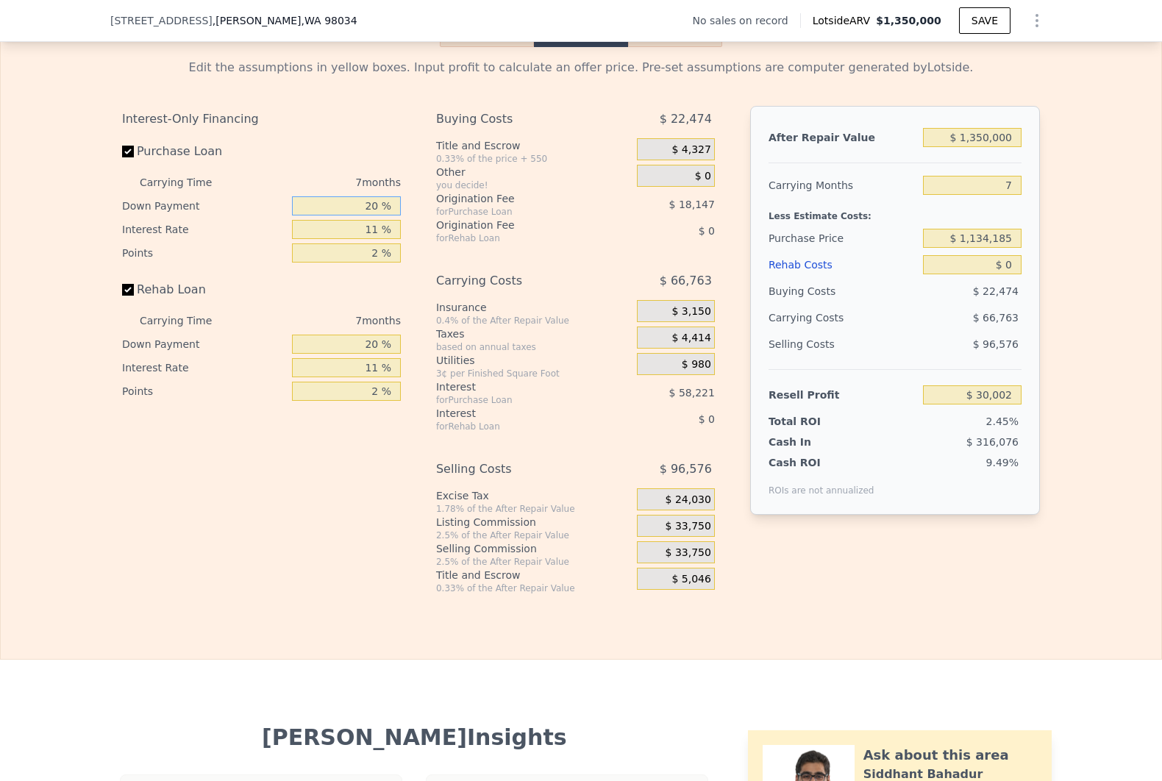
click at [355, 216] on input "20 %" at bounding box center [346, 205] width 109 height 19
type input "1 %"
type input "$ 11,860"
type input "10 %"
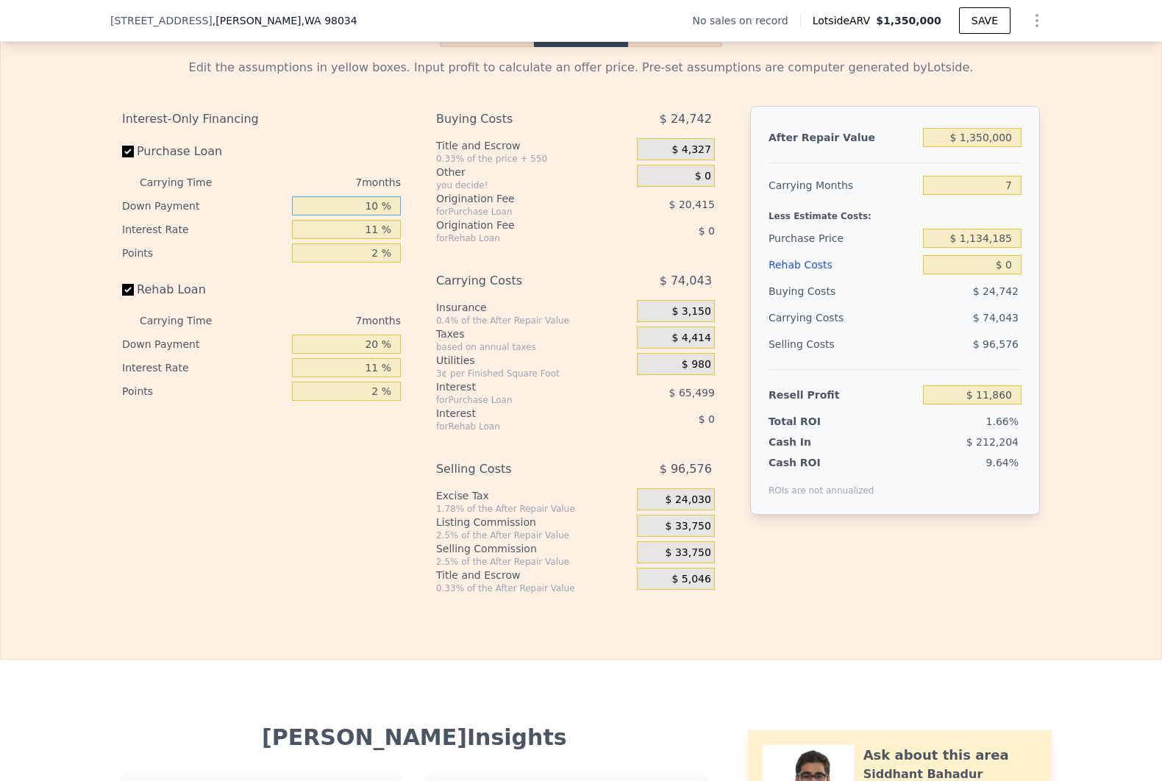
type input "$ 20,454"
type input "10 %"
type input "1 %"
type input "$ 79,996"
type input "12 %"
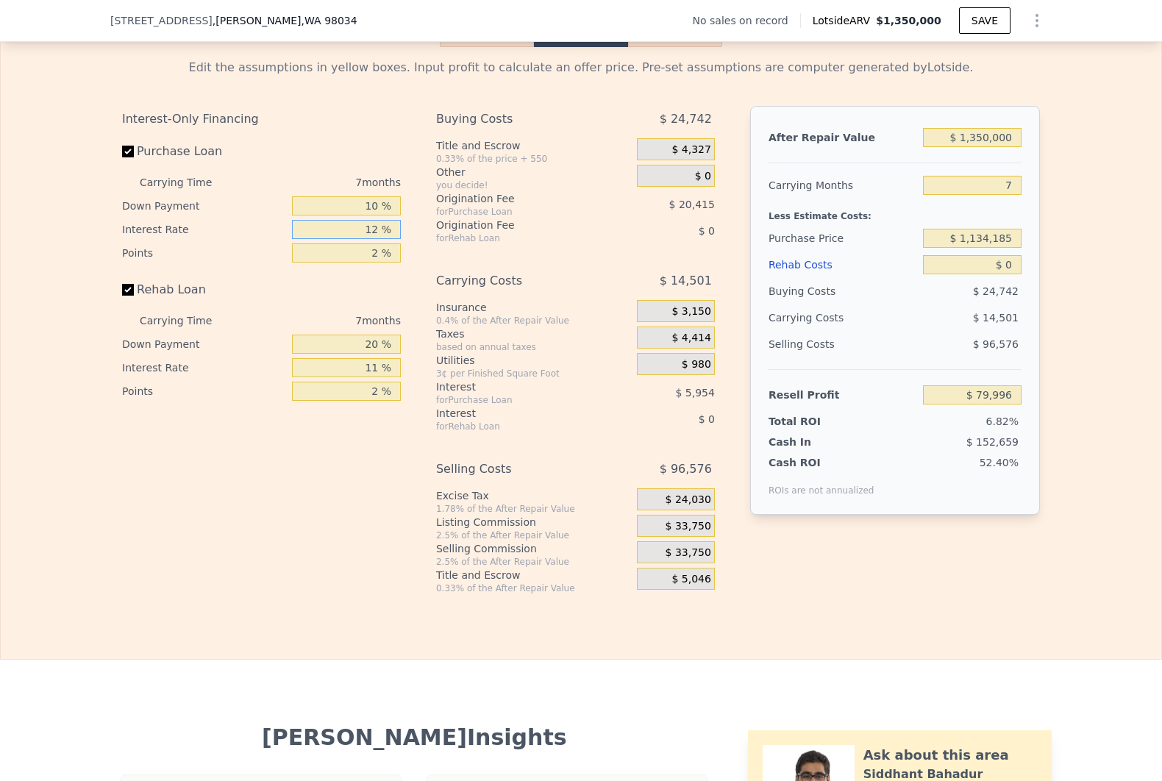
type input "$ 14,497"
type input "12 %"
click at [358, 351] on input "20 %" at bounding box center [346, 344] width 109 height 19
type input "10 %"
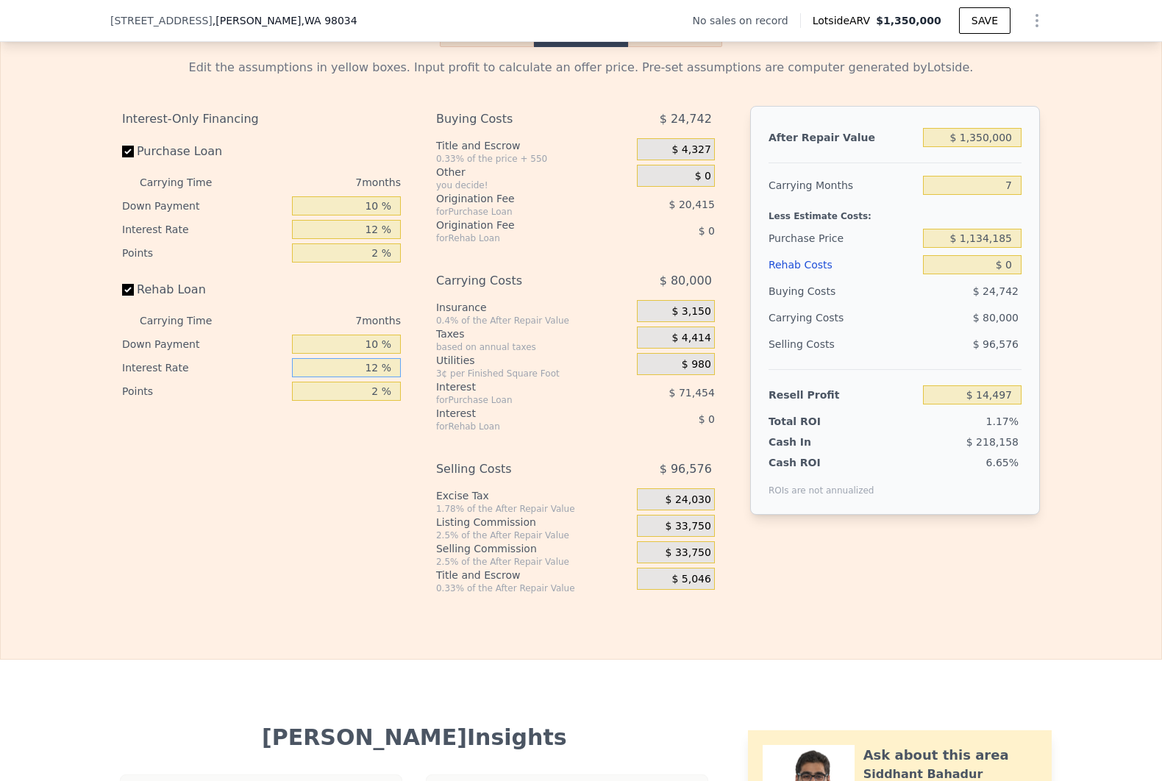
type input "12 %"
click at [874, 587] on div "Interest-Only Financing Purchase Loan Carrying Time 7 months Down Payment 10 % …" at bounding box center [581, 350] width 918 height 489
click at [978, 248] on input "$ 1,134,185" at bounding box center [972, 238] width 99 height 19
type input "$ 800,000"
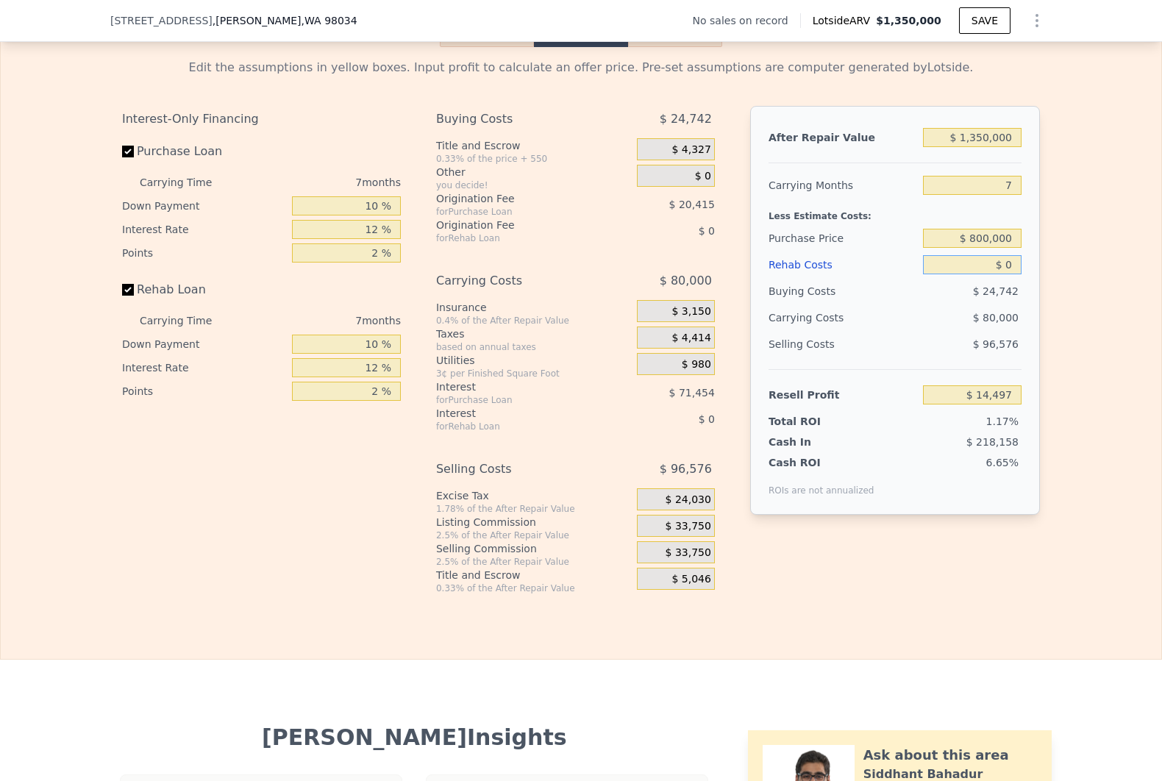
type input "$ 376,866"
click at [821, 274] on div "Rehab Costs" at bounding box center [843, 265] width 149 height 26
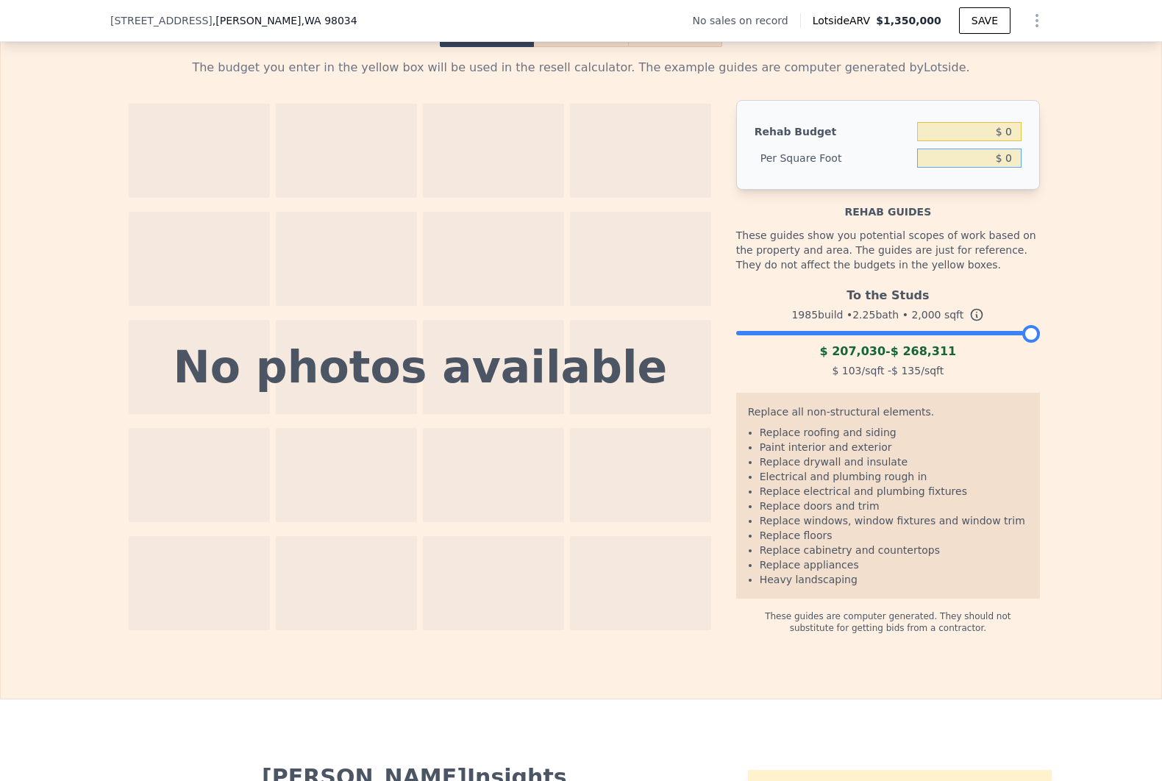
click at [1009, 163] on input "$ 0" at bounding box center [969, 158] width 104 height 19
type input "$ 60"
type input "$ 120,000"
click at [578, 40] on div "[STREET_ADDRESS] No sales on record Lotside ARV $1,350,000 SAVE" at bounding box center [581, 20] width 942 height 41
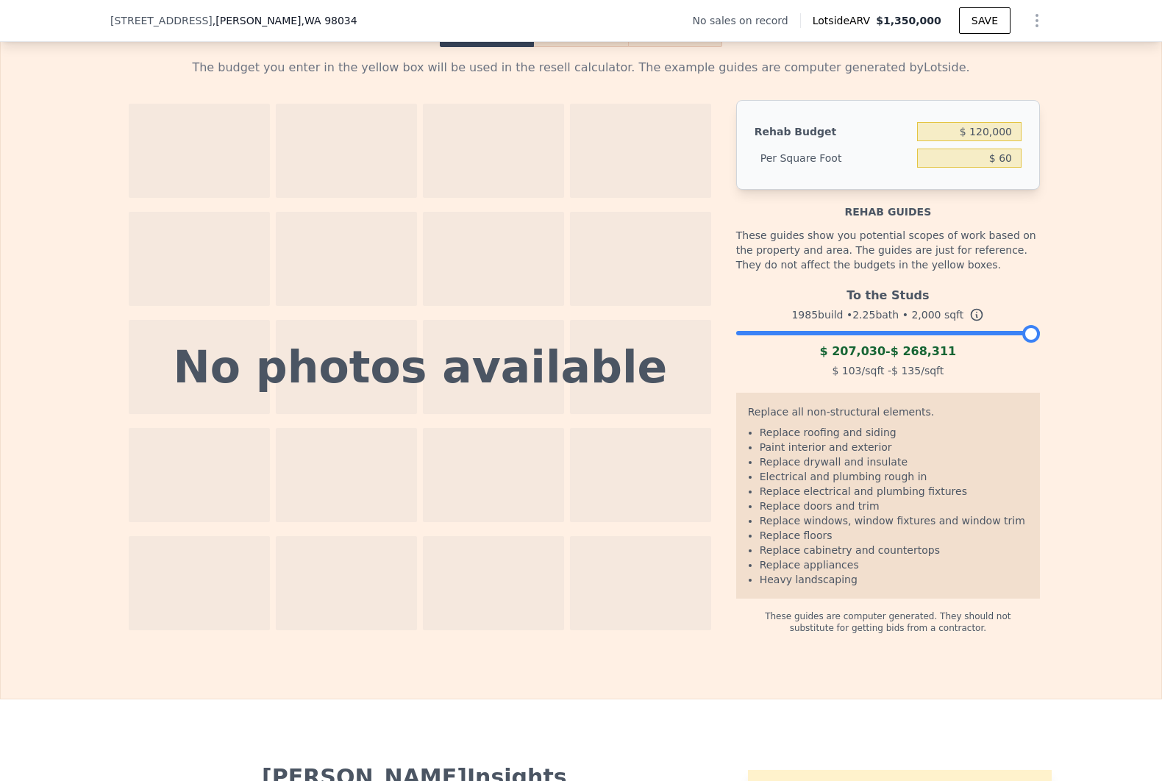
click at [578, 47] on button "Resell" at bounding box center [580, 31] width 93 height 31
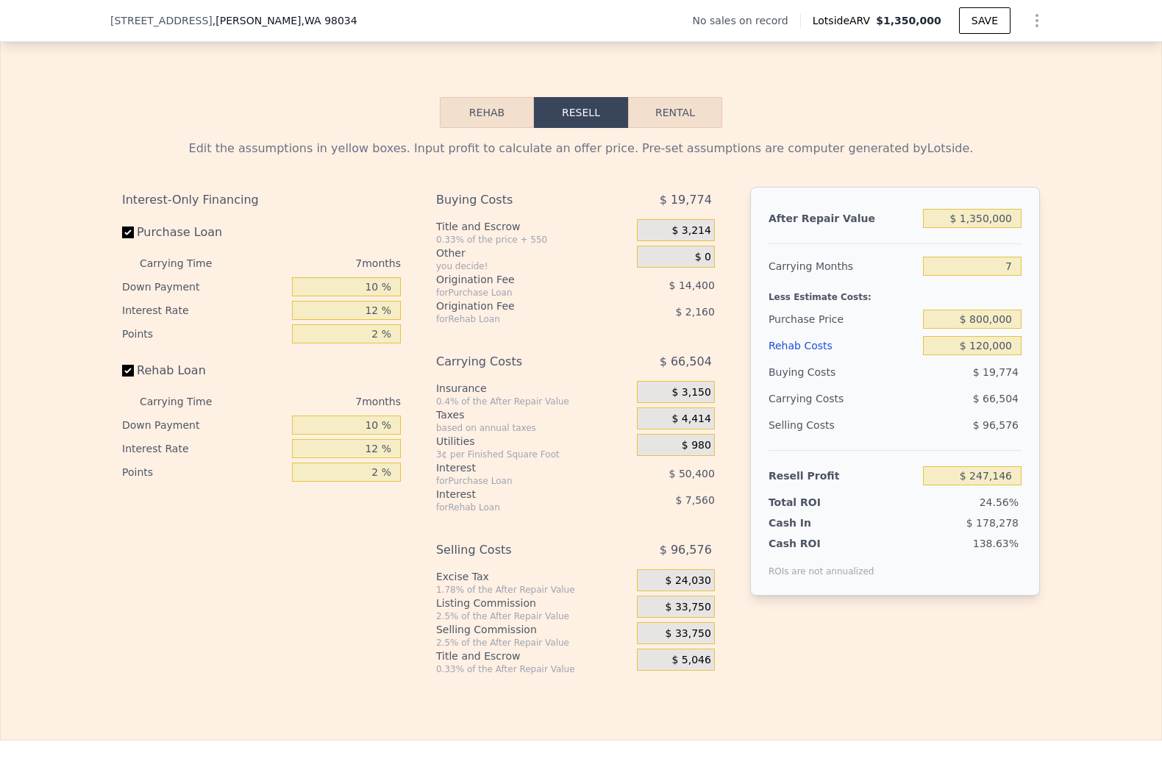
scroll to position [2132, 0]
drag, startPoint x: 962, startPoint y: 236, endPoint x: 1024, endPoint y: 244, distance: 62.3
click at [1024, 244] on div "After Repair Value $ 1,350,000 Carrying Months 7 Less Estimate Costs: Purchase …" at bounding box center [895, 392] width 290 height 409
type input "$ 1"
type input "-$ 1,003,677"
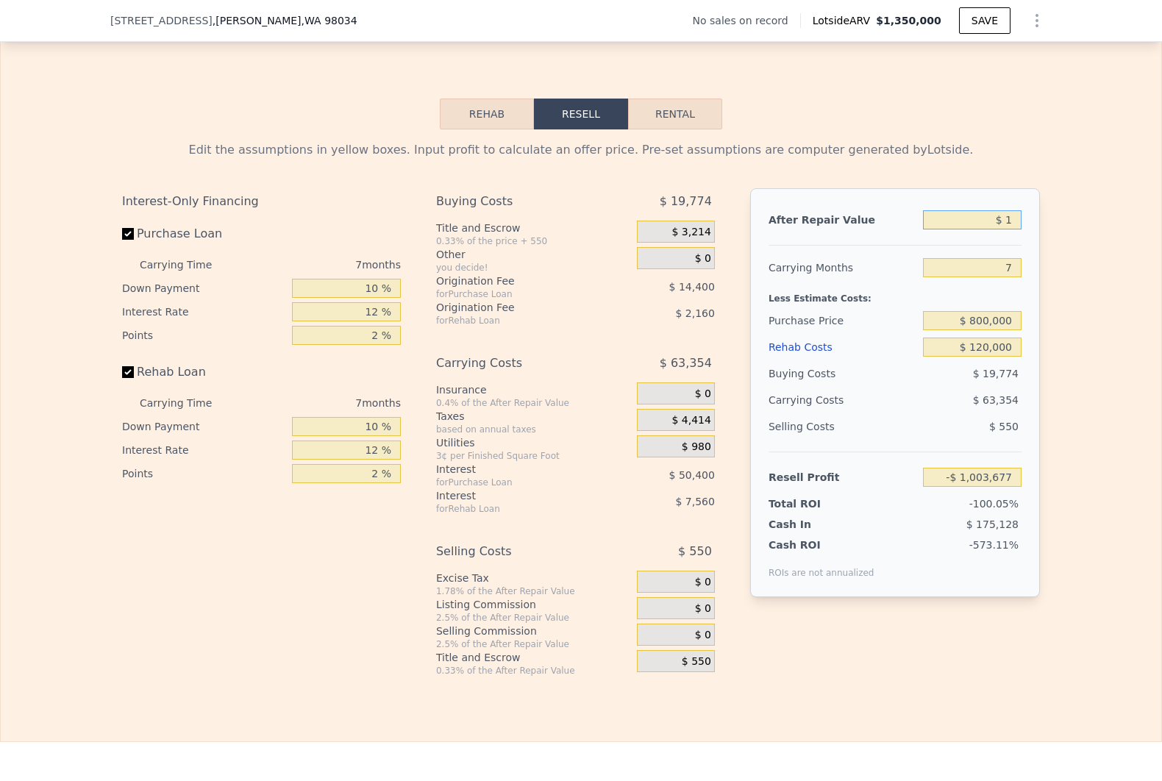
type input "$ 13"
type input "-$ 1,003,665"
type input "$ 130"
type input "-$ 1,003,556"
type input "$ 1,300"
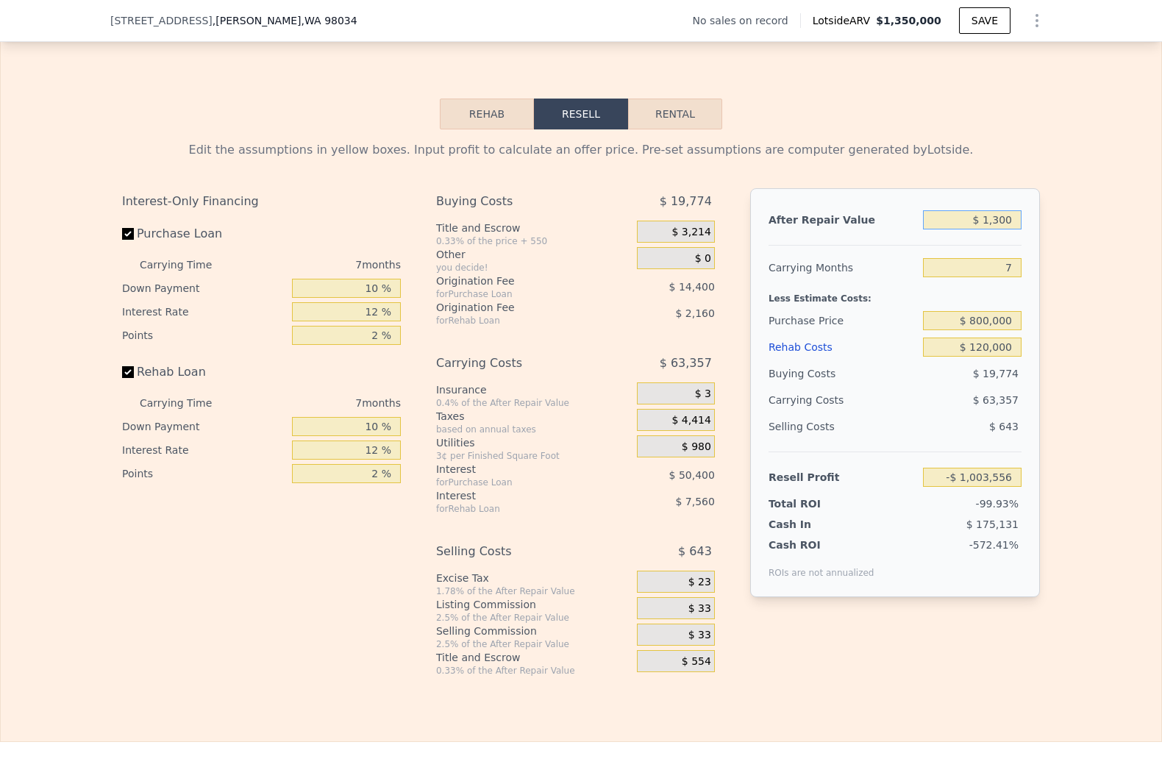
type input "-$ 1,002,474"
type input "$ 13,000"
type input "-$ 991,632"
type input "$ 130,000"
type input "-$ 883,228"
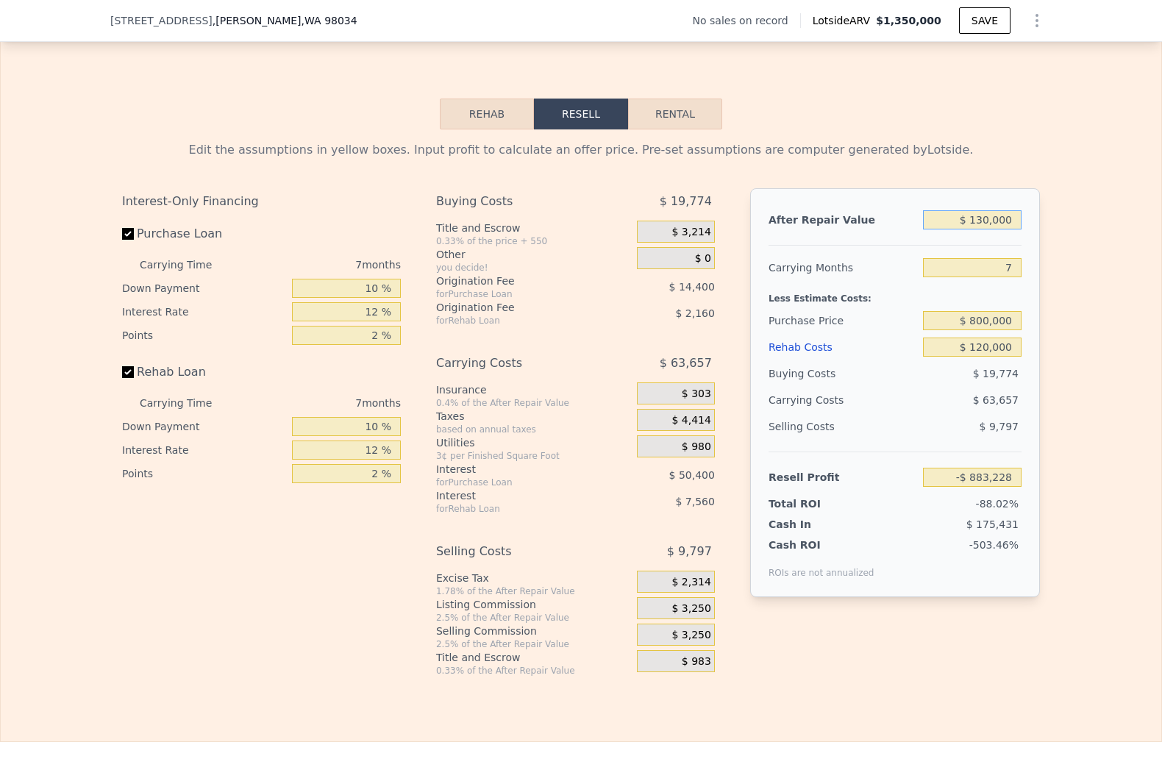
type input "$ 1,300,000"
type input "$ 200,820"
type input "$ 1,300,000"
click at [1063, 481] on div "Edit the assumptions in yellow boxes. Input profit to calculate an offer price.…" at bounding box center [581, 402] width 1161 height 547
drag, startPoint x: 981, startPoint y: 280, endPoint x: 1009, endPoint y: 272, distance: 28.2
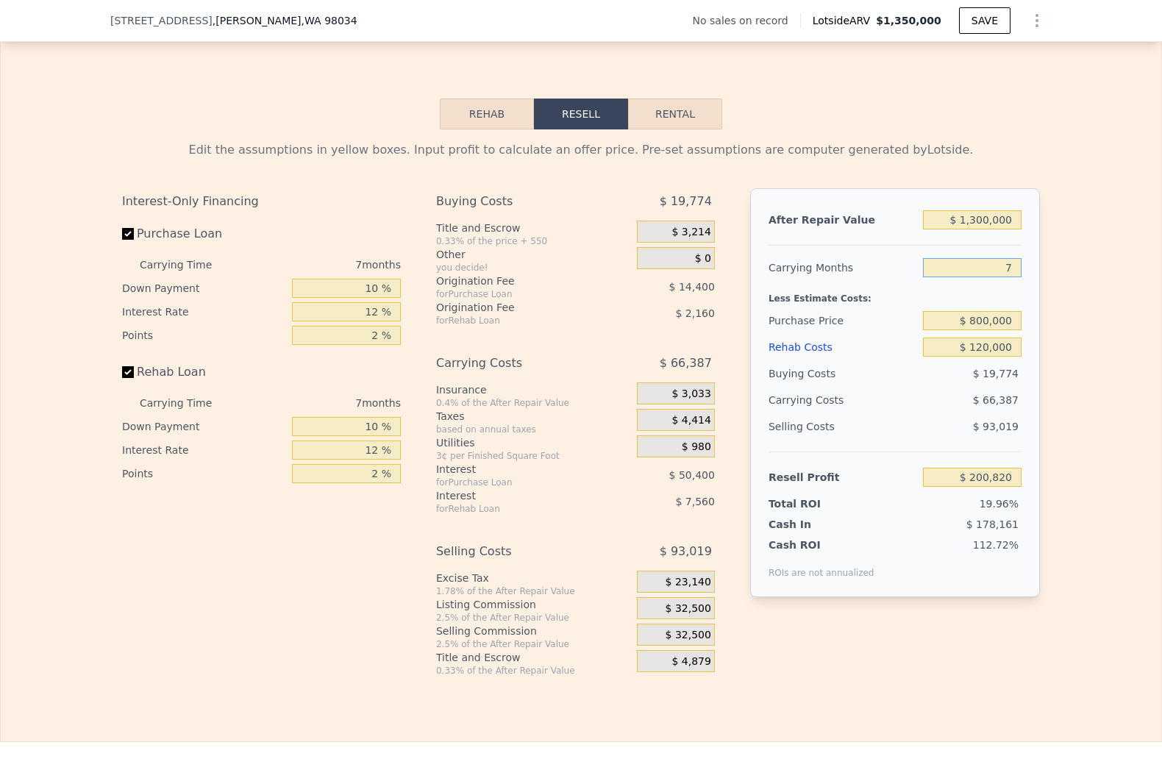
click at [1009, 272] on input "7" at bounding box center [972, 267] width 99 height 19
type input "6"
type input "$ 210,304"
type input "6"
click at [1097, 355] on div "Edit the assumptions in yellow boxes. Input profit to calculate an offer price.…" at bounding box center [581, 402] width 1161 height 547
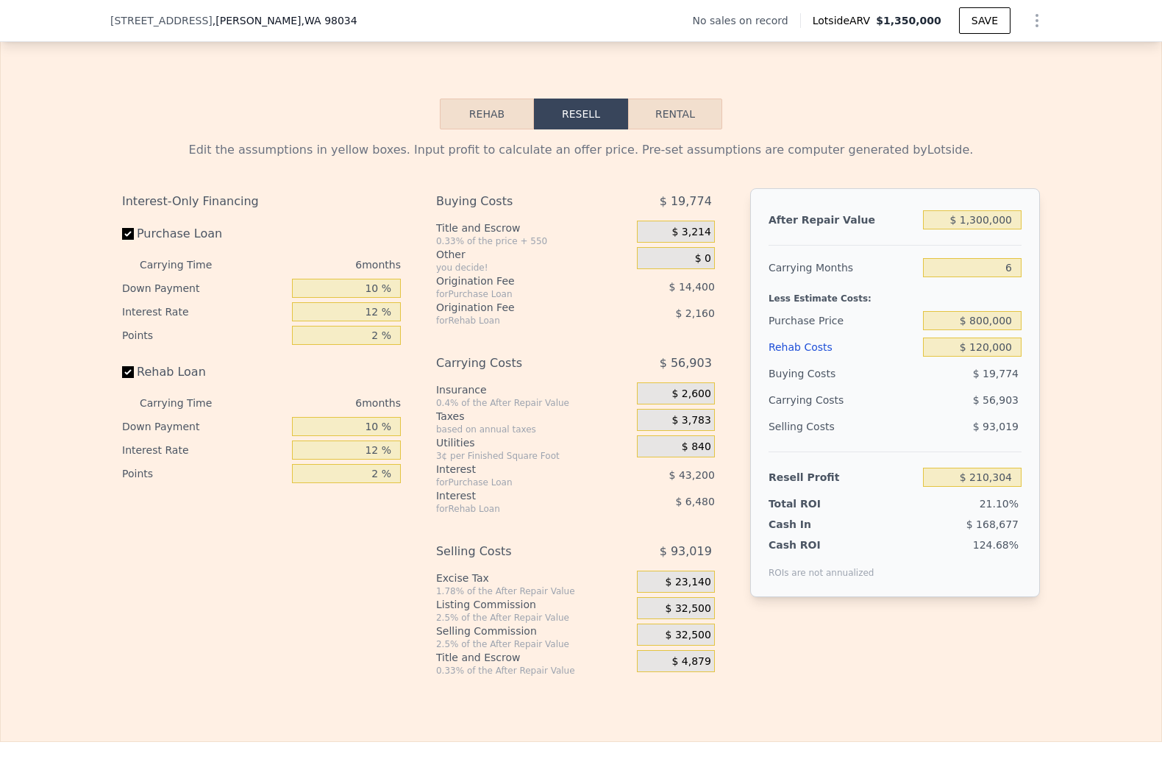
type input "1520"
type input "2700"
checkbox input "true"
type input "$ 1,350,000"
type input "7"
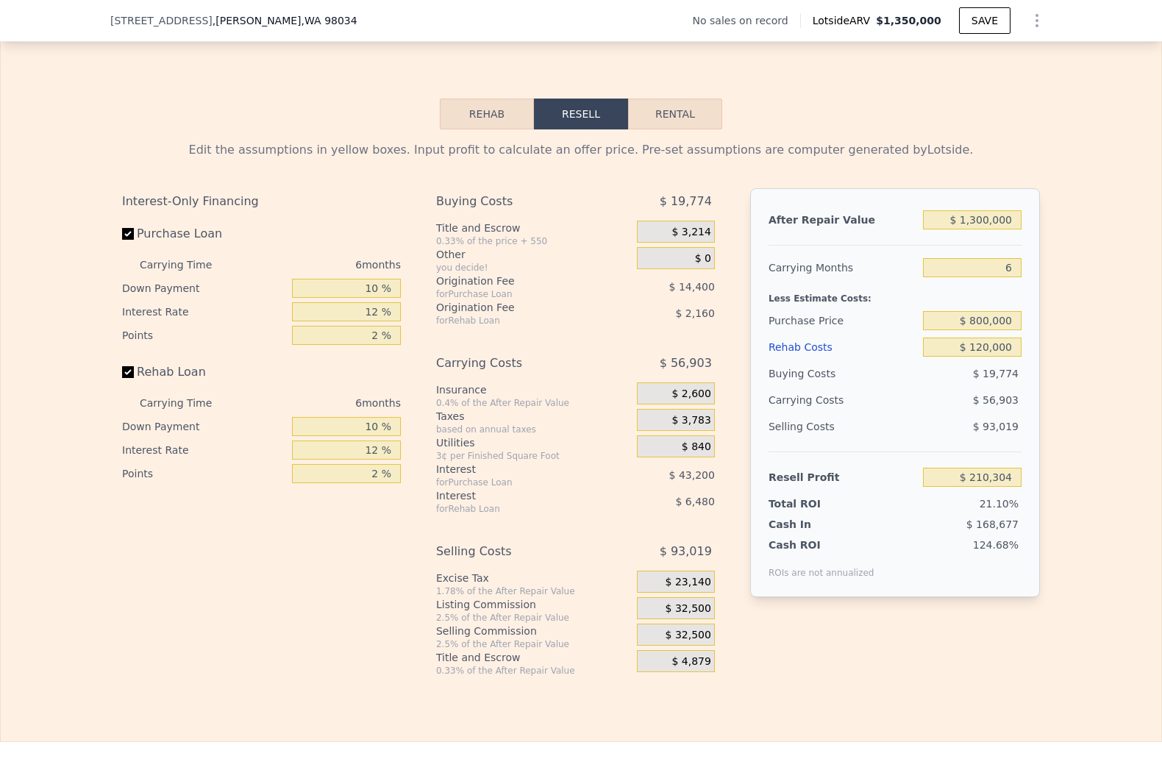
type input "$ 0"
type input "$ 30,002"
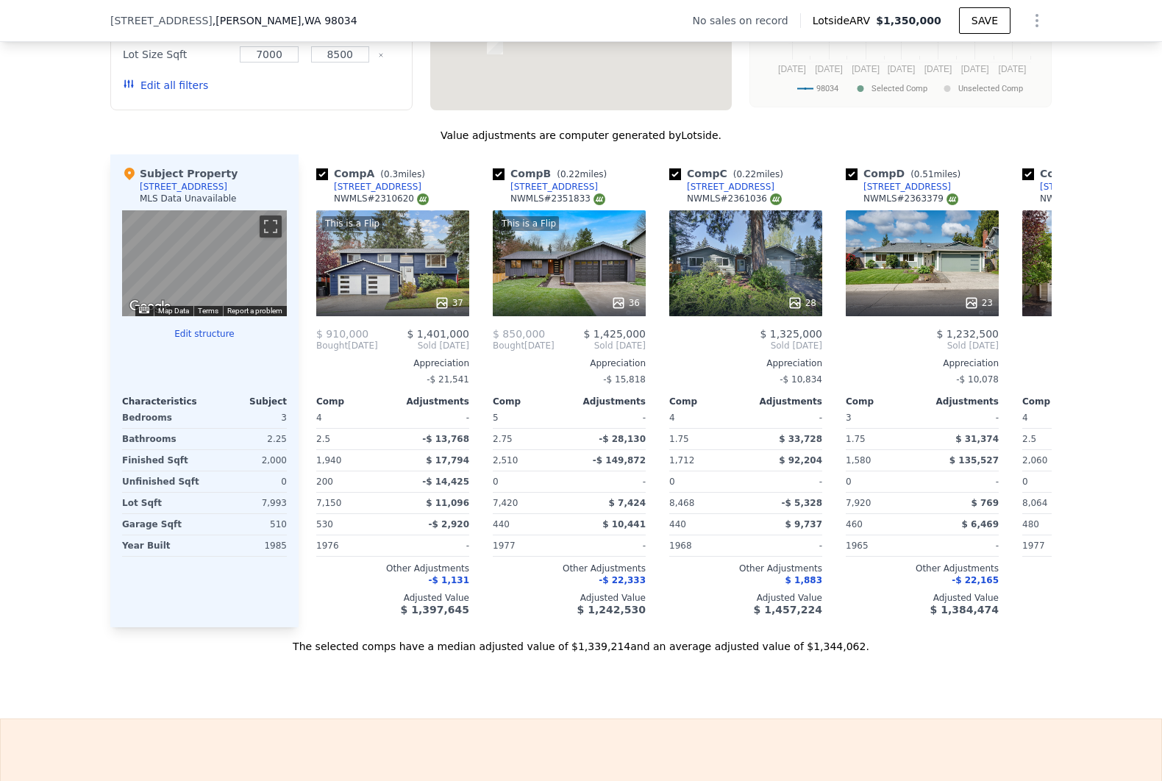
scroll to position [1363, 0]
